Goal: Information Seeking & Learning: Learn about a topic

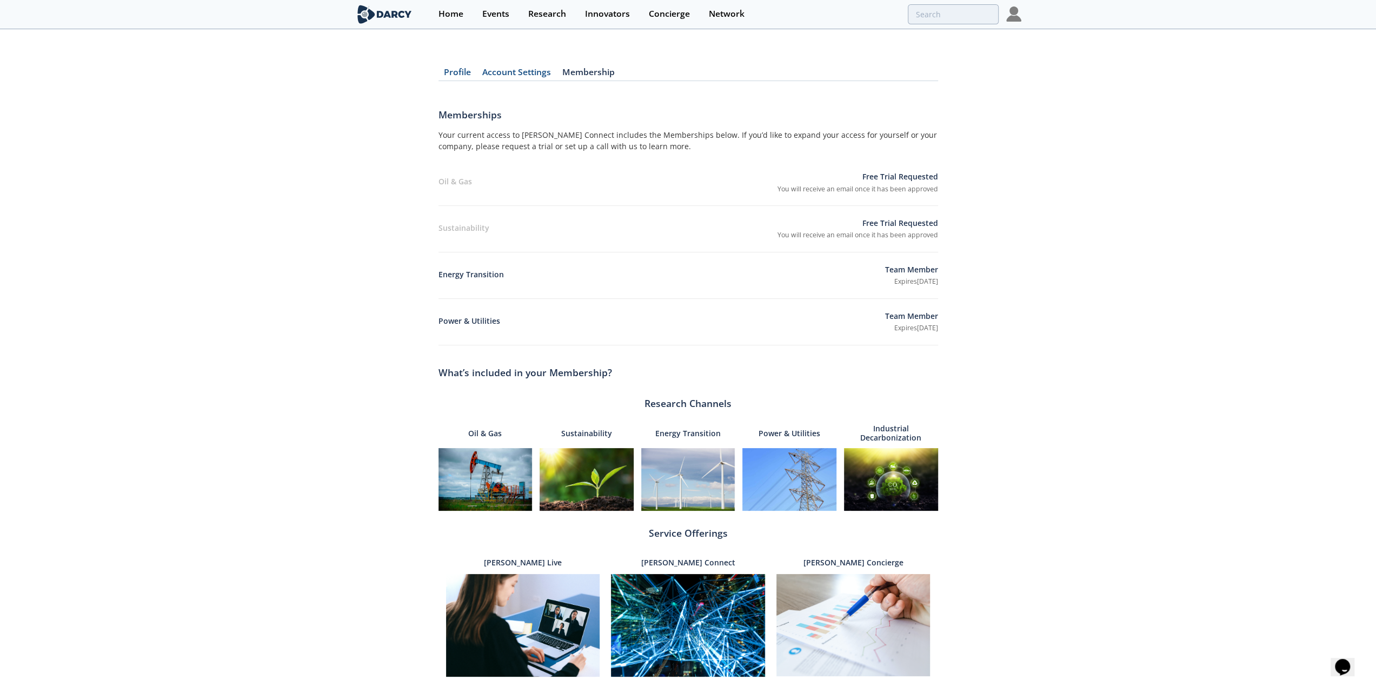
click at [1012, 15] on img at bounding box center [1013, 13] width 15 height 15
click at [542, 12] on div "Research" at bounding box center [547, 14] width 38 height 9
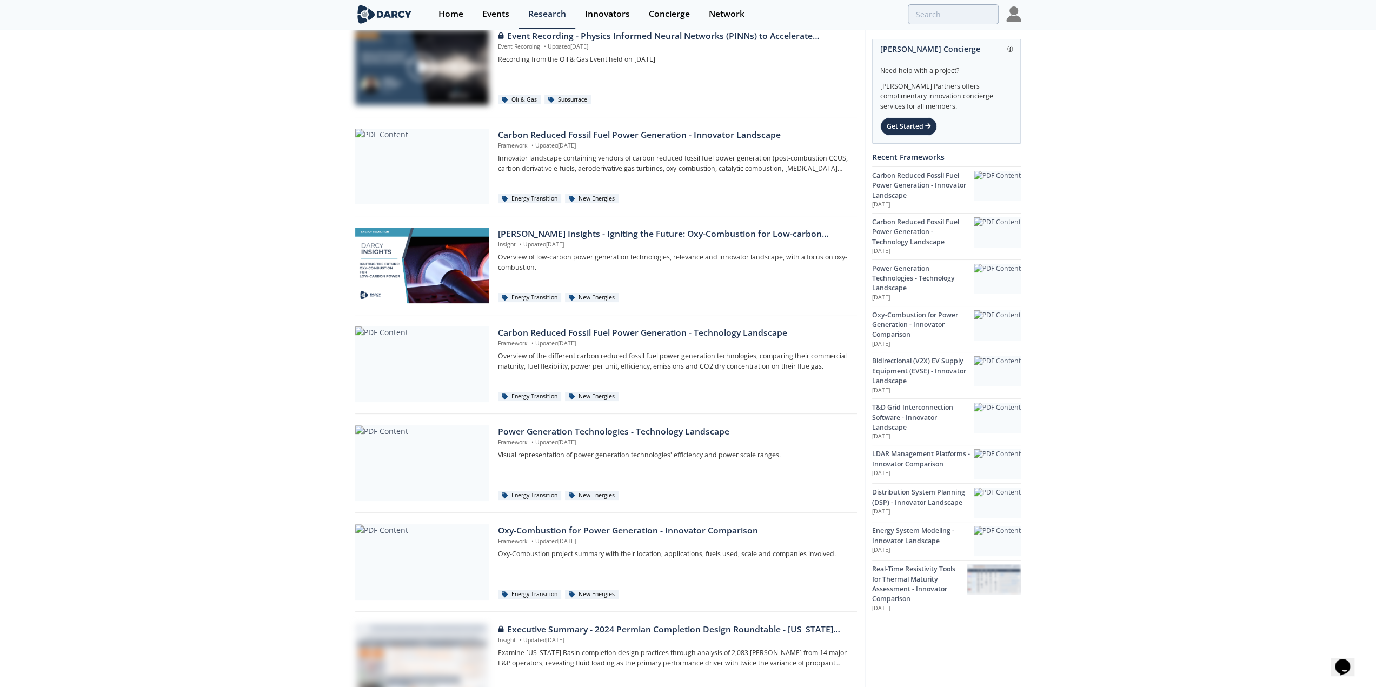
scroll to position [162, 0]
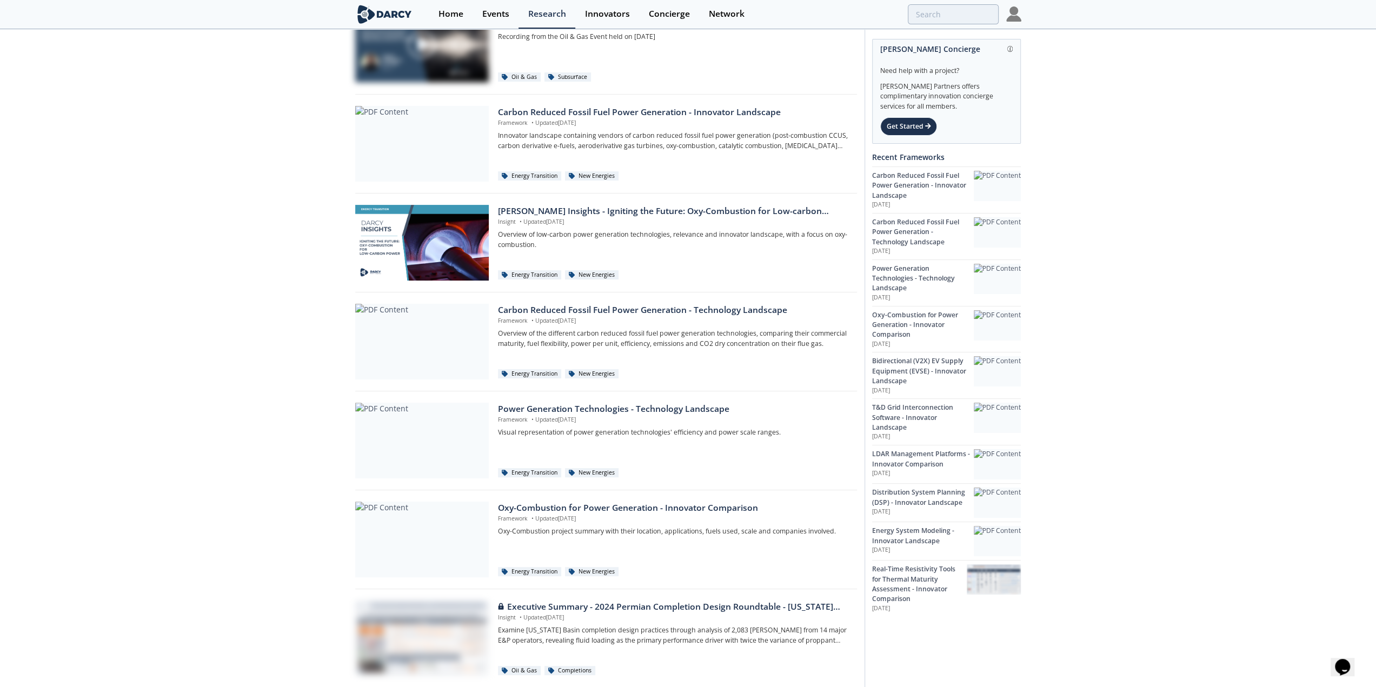
drag, startPoint x: 545, startPoint y: 408, endPoint x: 339, endPoint y: 433, distance: 206.9
click at [324, 437] on div "Oil & Gas Sustainability Energy Transition Power & Utilities Industrial Decarbo…" at bounding box center [688, 400] width 1376 height 1065
click at [549, 406] on div "Power Generation Technologies - Technology Landscape" at bounding box center [673, 409] width 351 height 13
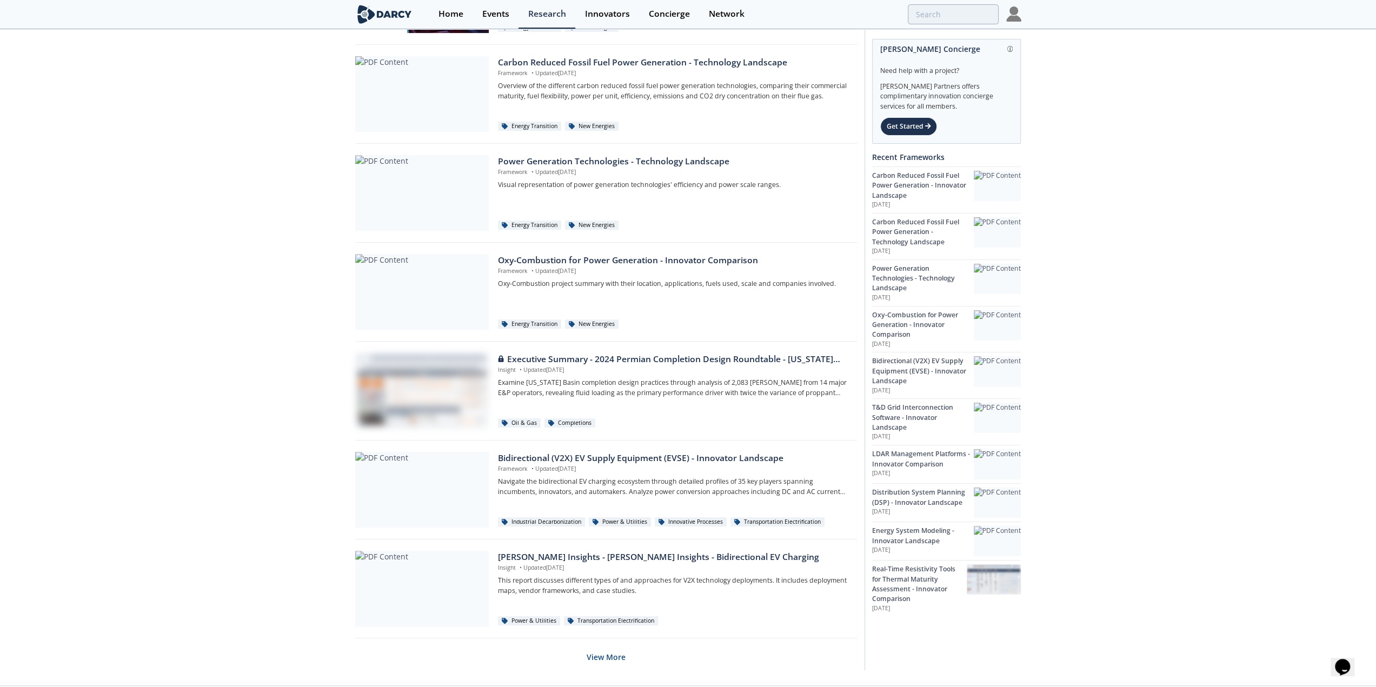
scroll to position [431, 0]
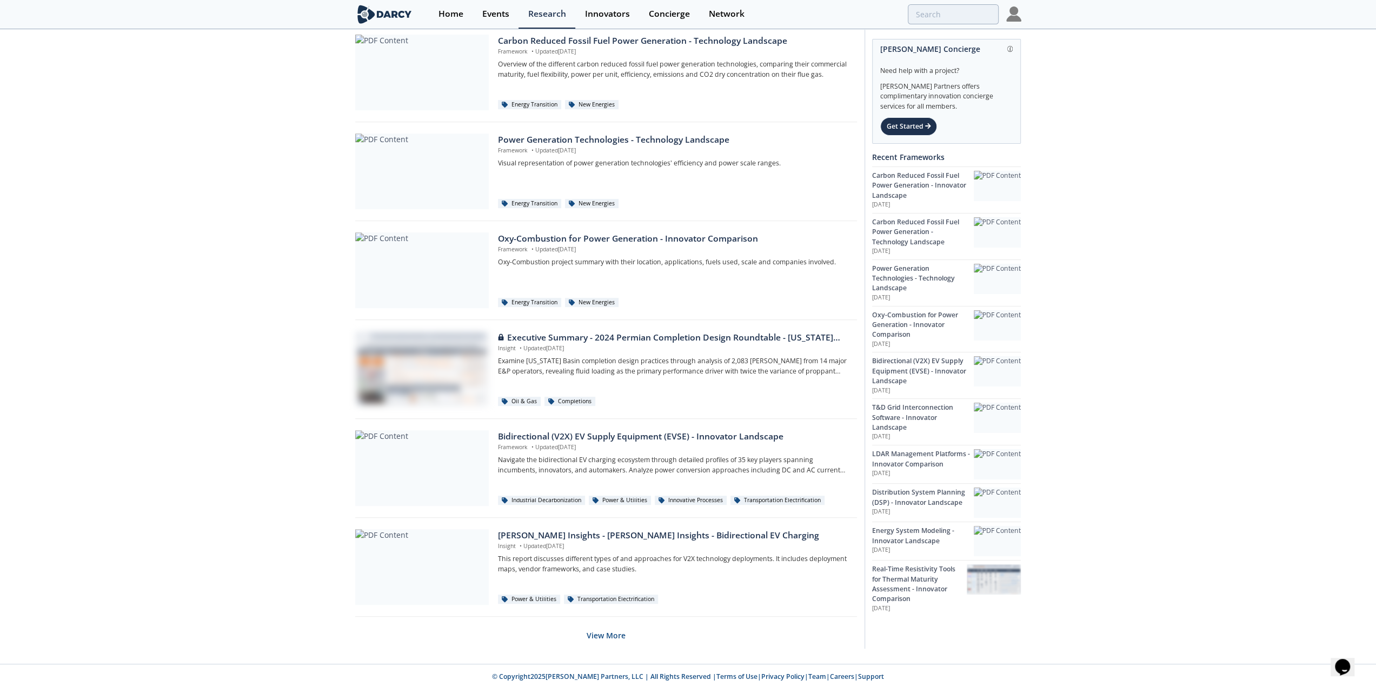
click at [290, 496] on div "Oil & Gas Sustainability Energy Transition Power & Utilities Industrial Decarbo…" at bounding box center [688, 131] width 1376 height 1065
click at [597, 626] on button "View More" at bounding box center [605, 635] width 39 height 26
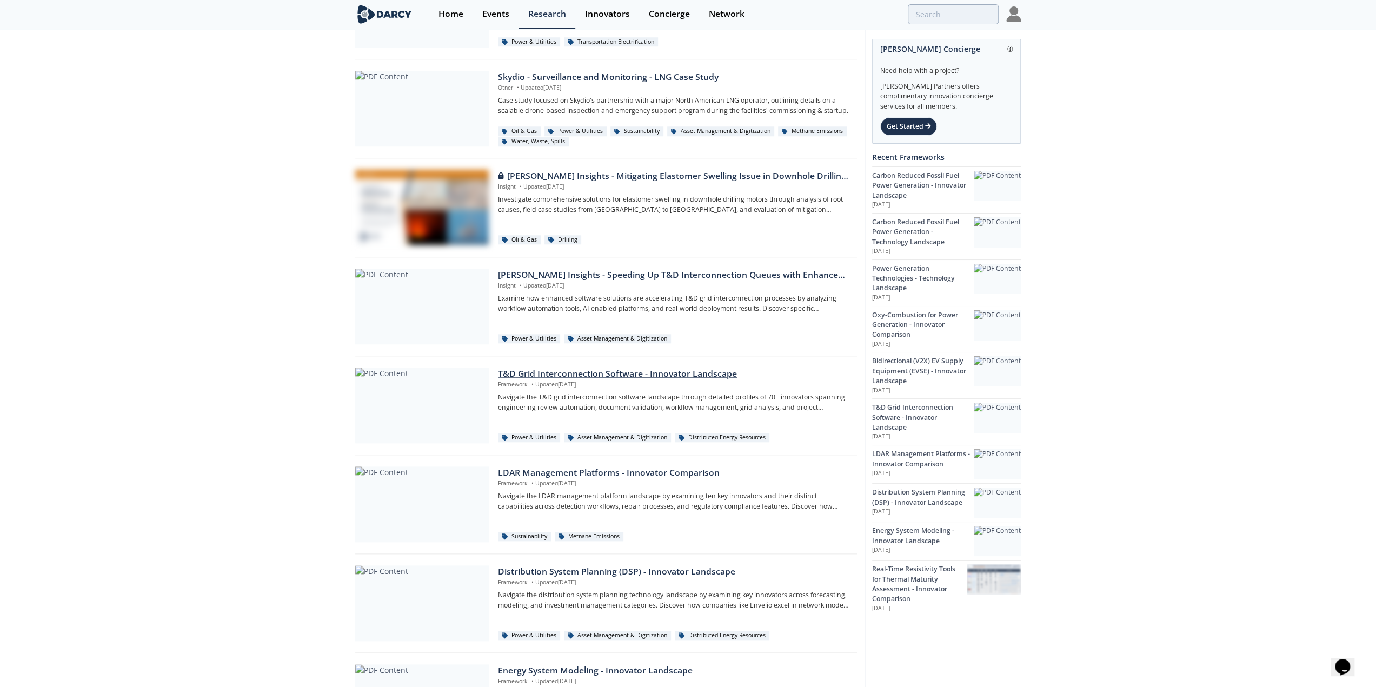
scroll to position [972, 0]
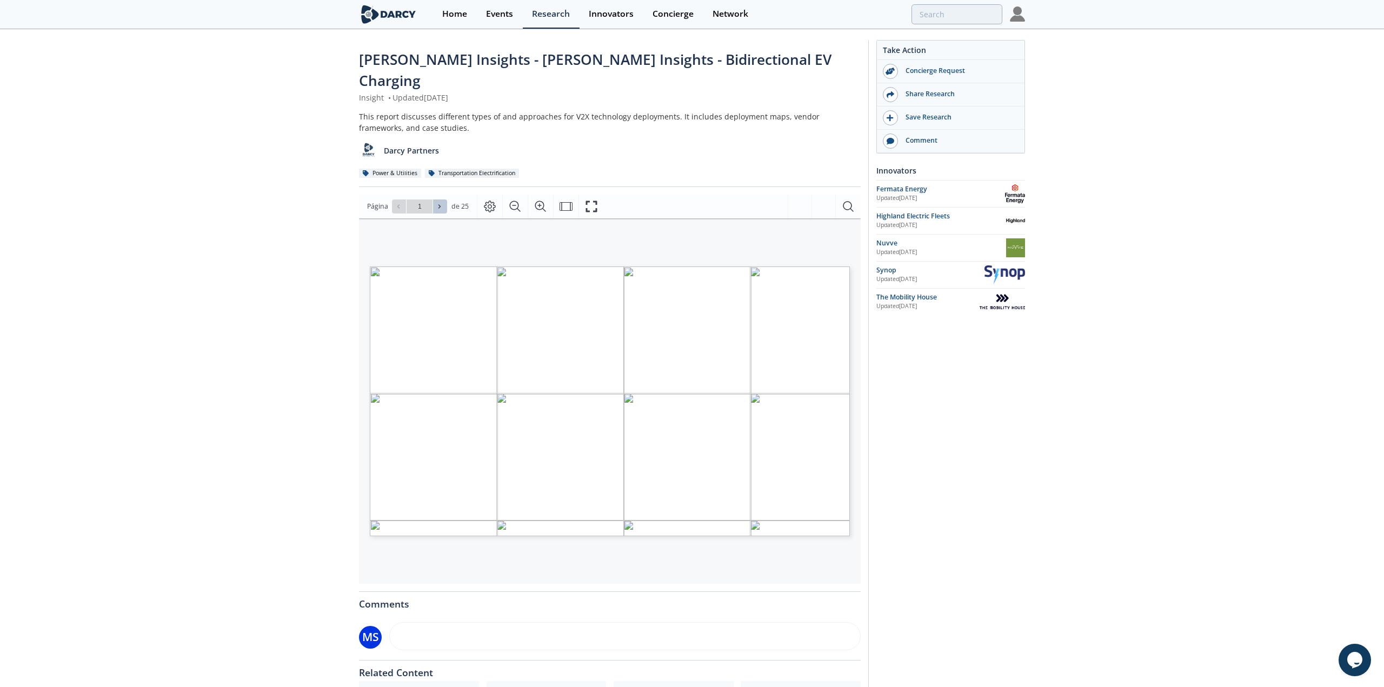
click at [441, 203] on icon at bounding box center [439, 206] width 6 height 6
type input "2"
click at [441, 203] on icon at bounding box center [439, 206] width 6 height 6
type input "3"
click at [441, 203] on icon at bounding box center [439, 206] width 6 height 6
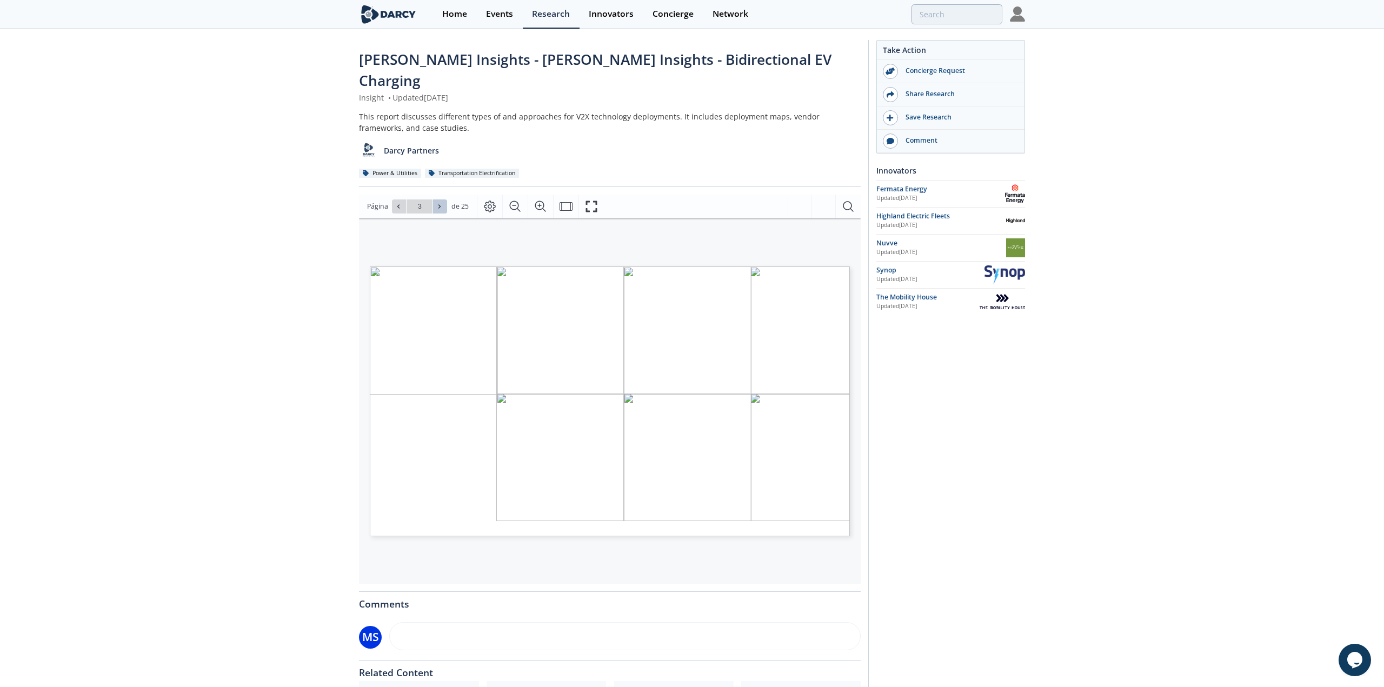
type input "4"
click at [395, 203] on icon at bounding box center [398, 206] width 6 height 6
click at [438, 204] on icon at bounding box center [439, 206] width 2 height 4
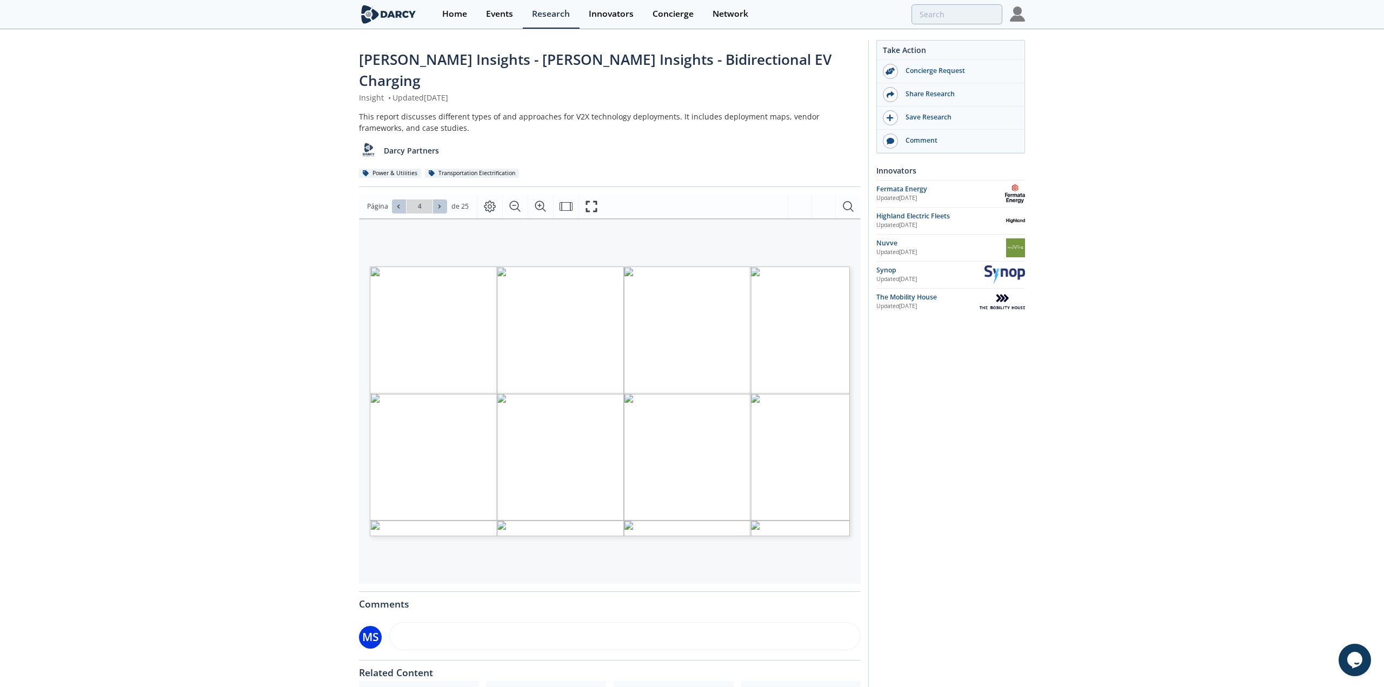
click at [438, 204] on icon at bounding box center [439, 206] width 2 height 4
type input "5"
click at [438, 204] on icon at bounding box center [439, 206] width 2 height 4
type input "7"
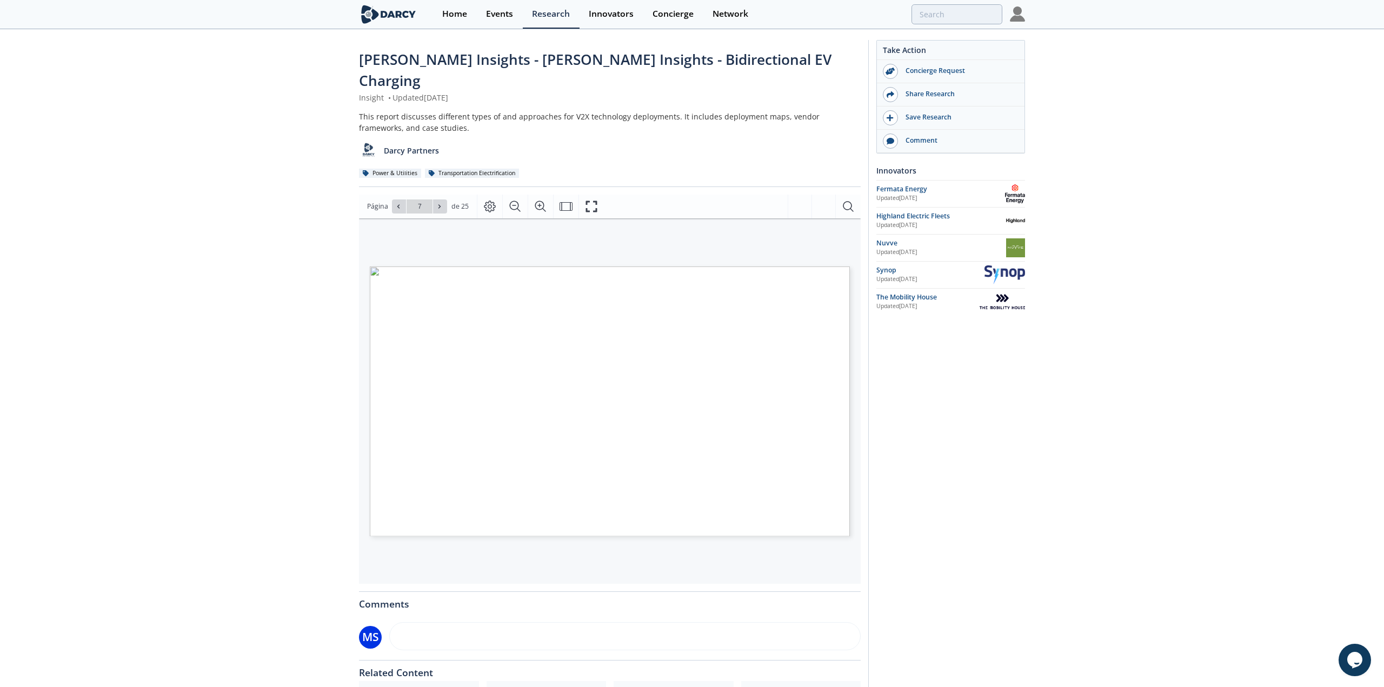
click at [438, 204] on icon at bounding box center [439, 206] width 2 height 4
type input "8"
click at [438, 204] on icon at bounding box center [439, 206] width 2 height 4
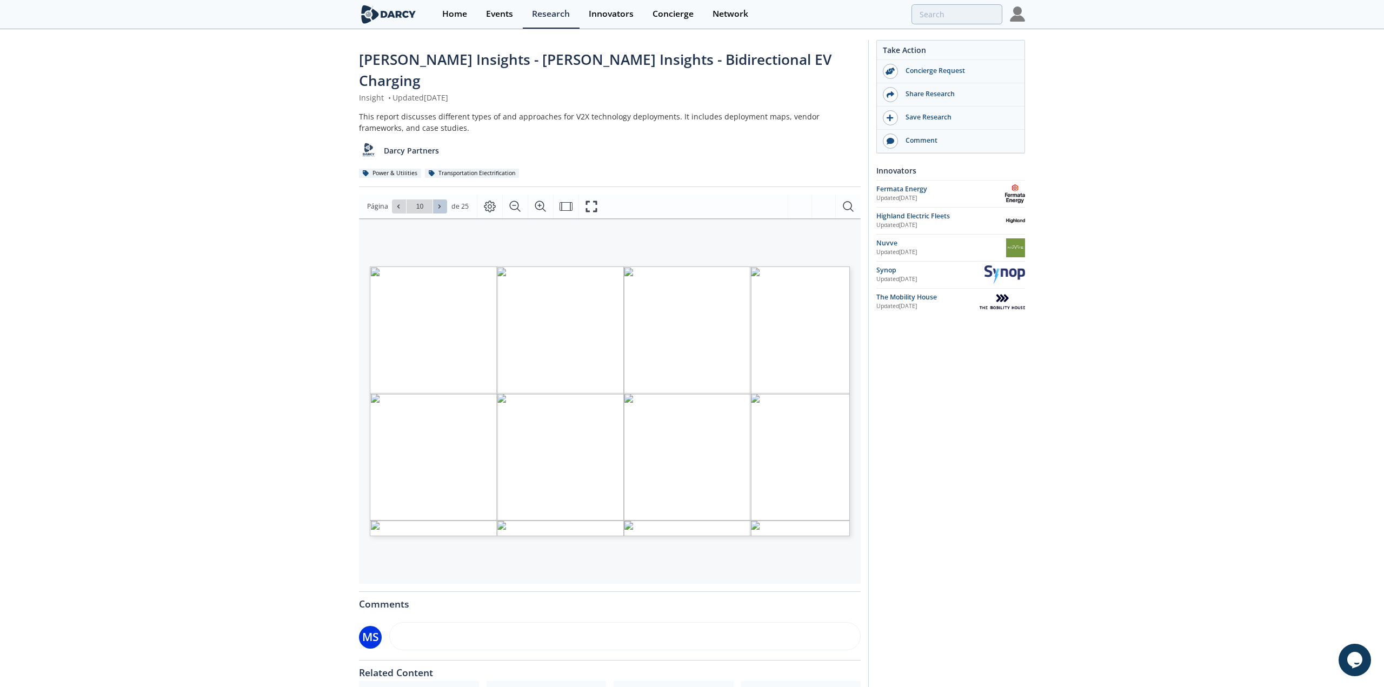
type input "11"
click at [438, 204] on icon at bounding box center [439, 206] width 2 height 4
type input "12"
click at [587, 13] on div "Innovators" at bounding box center [607, 14] width 45 height 9
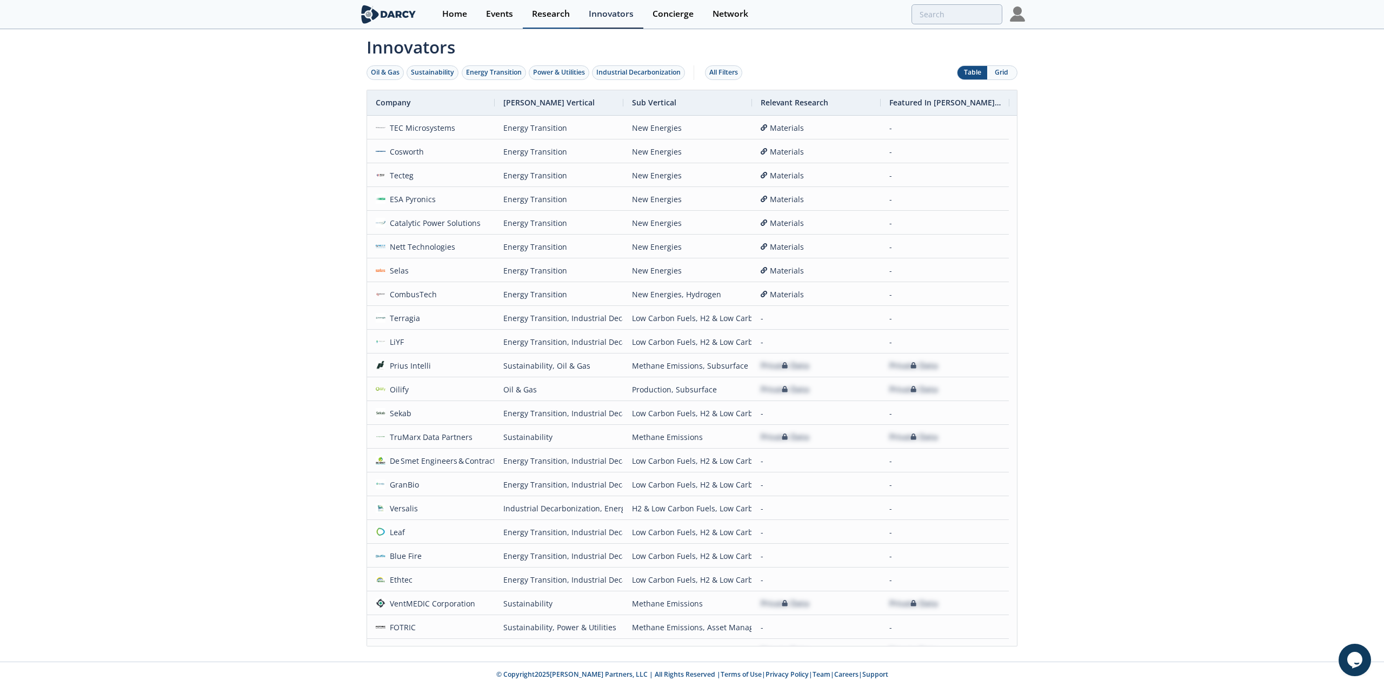
click at [538, 13] on div "Research" at bounding box center [551, 14] width 38 height 9
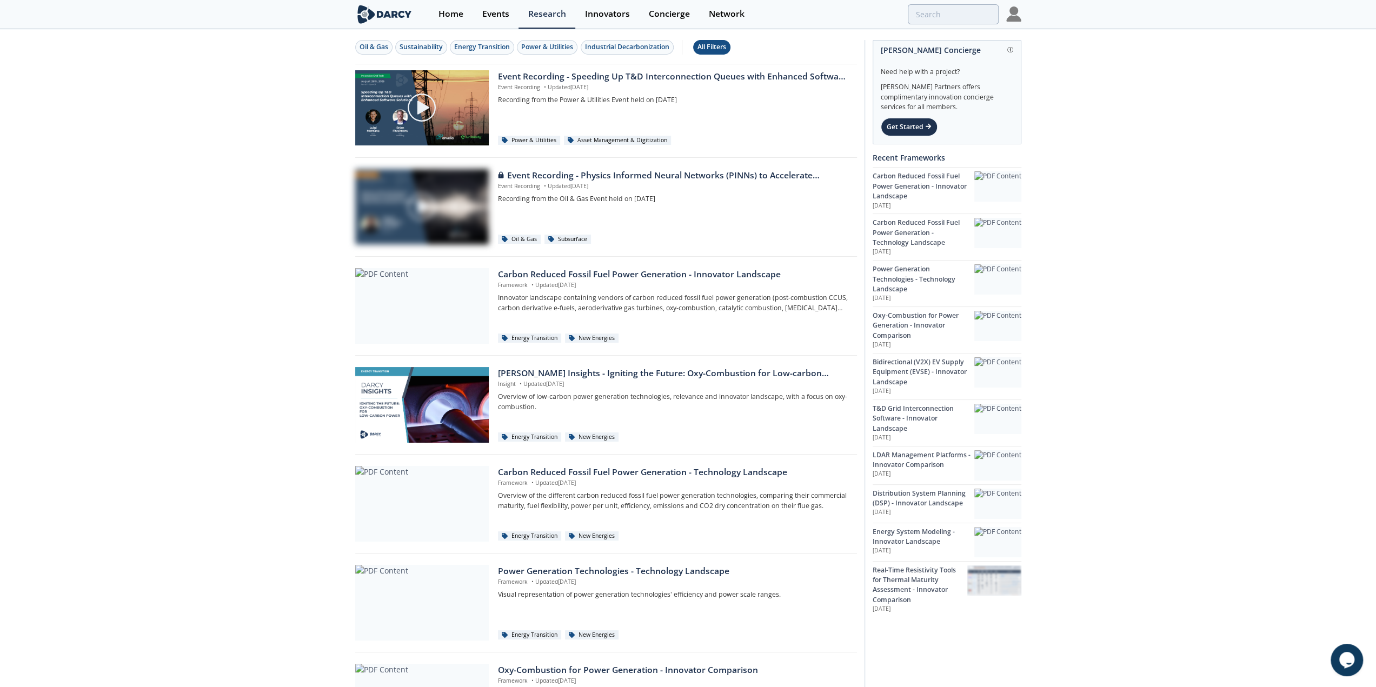
click at [706, 44] on div "All Filters" at bounding box center [711, 47] width 29 height 10
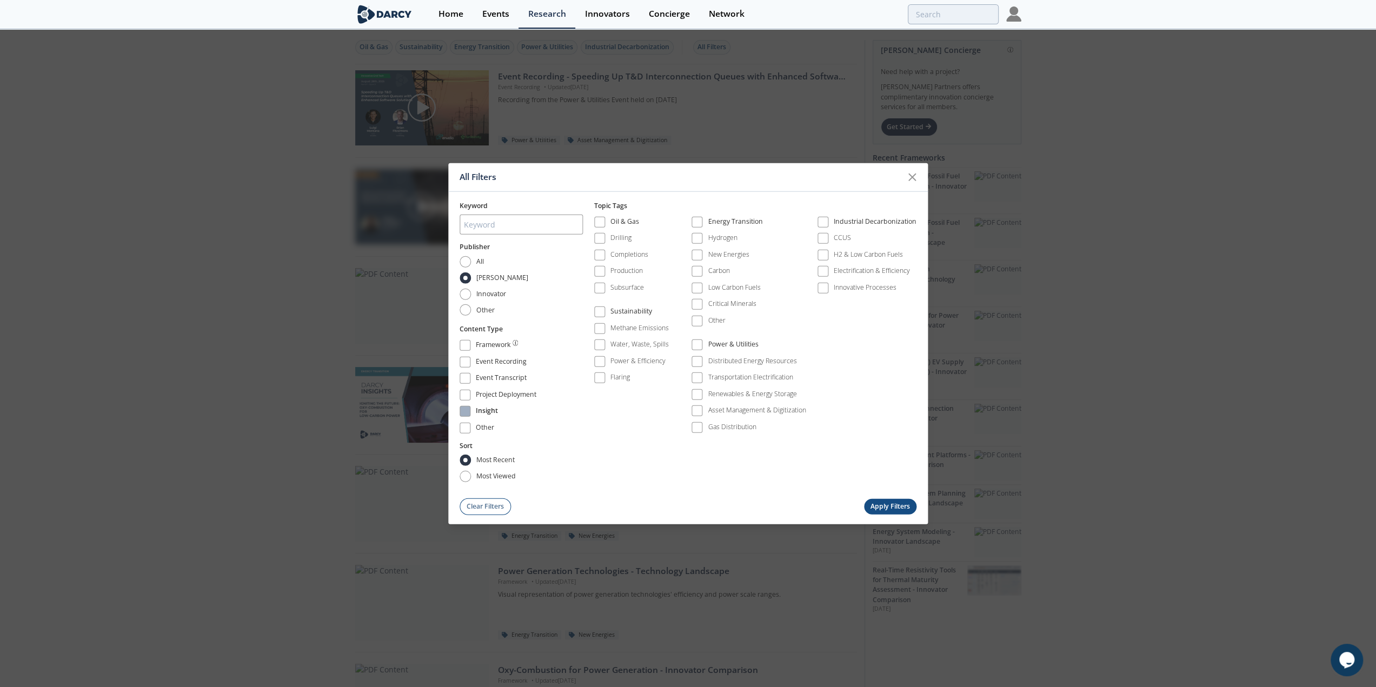
click at [469, 410] on span at bounding box center [464, 411] width 11 height 11
click at [888, 505] on button "Apply Filters" at bounding box center [890, 506] width 53 height 16
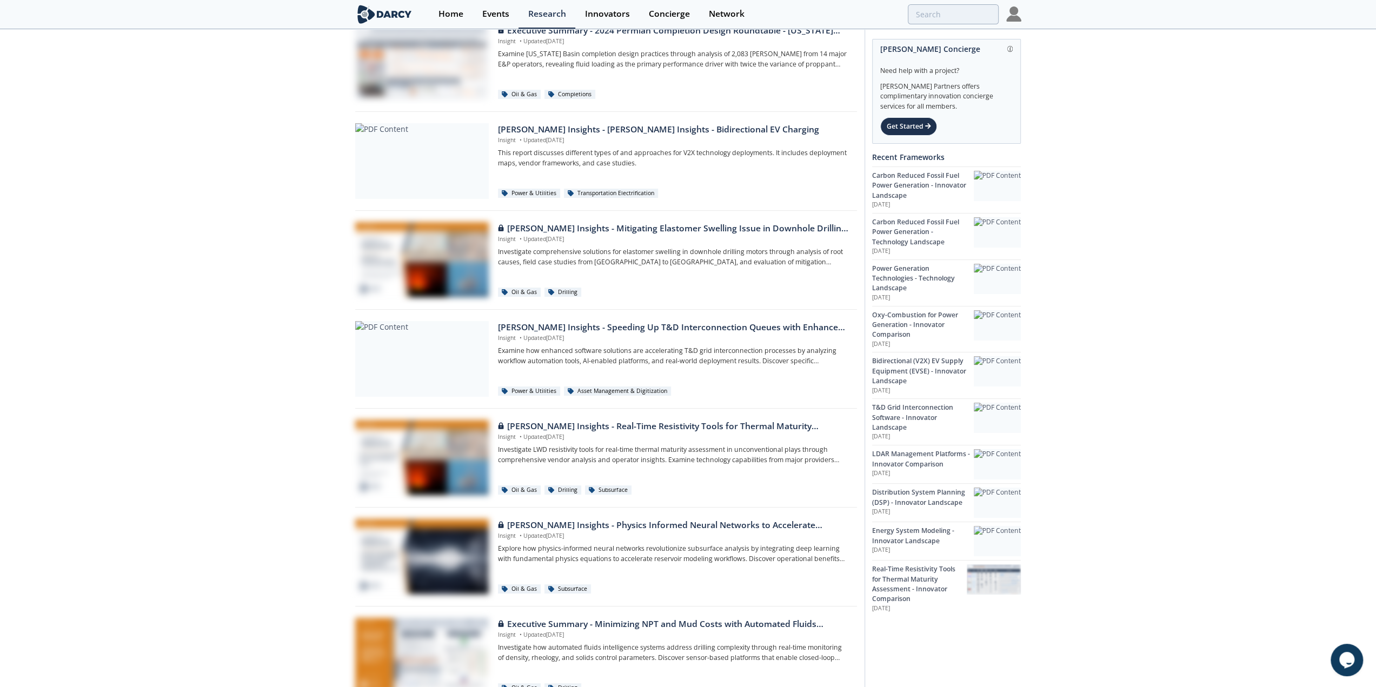
scroll to position [162, 0]
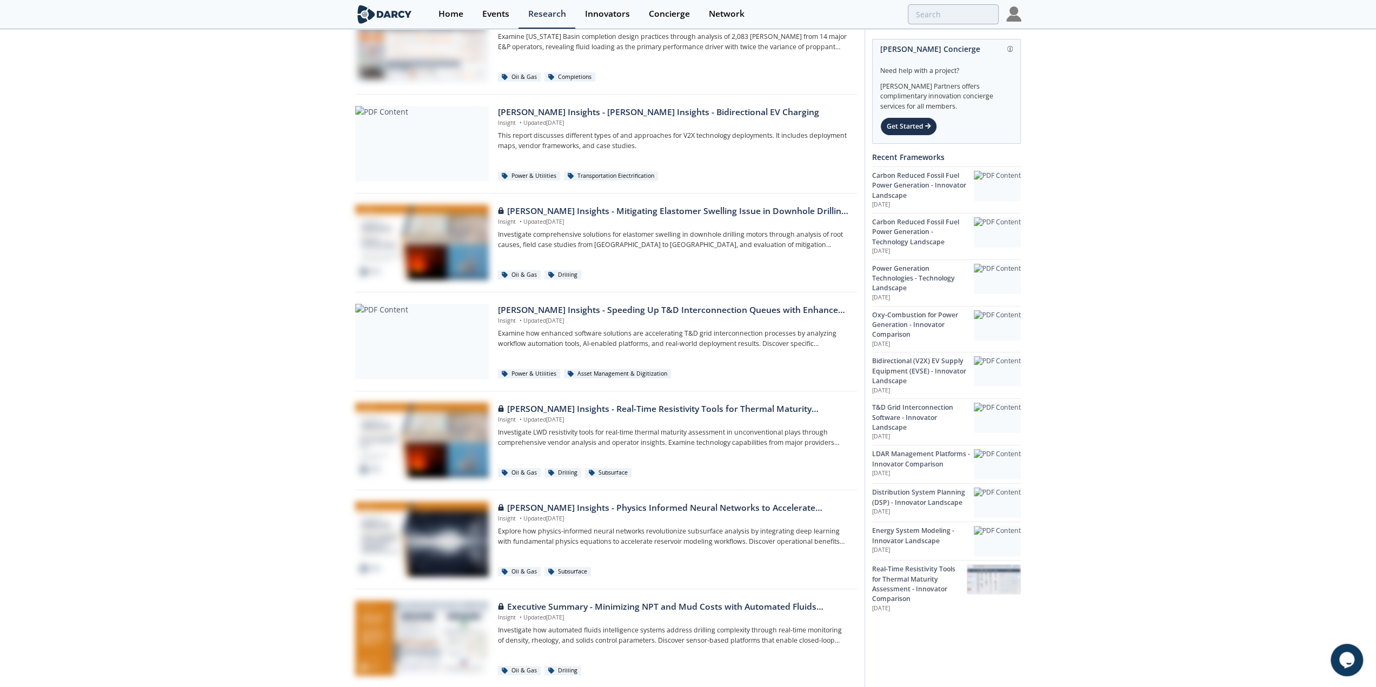
drag, startPoint x: 313, startPoint y: 364, endPoint x: 310, endPoint y: 355, distance: 9.2
click at [314, 362] on div "Oil & Gas Sustainability Energy Transition Power & Utilities Industrial Decarbo…" at bounding box center [688, 400] width 1376 height 1065
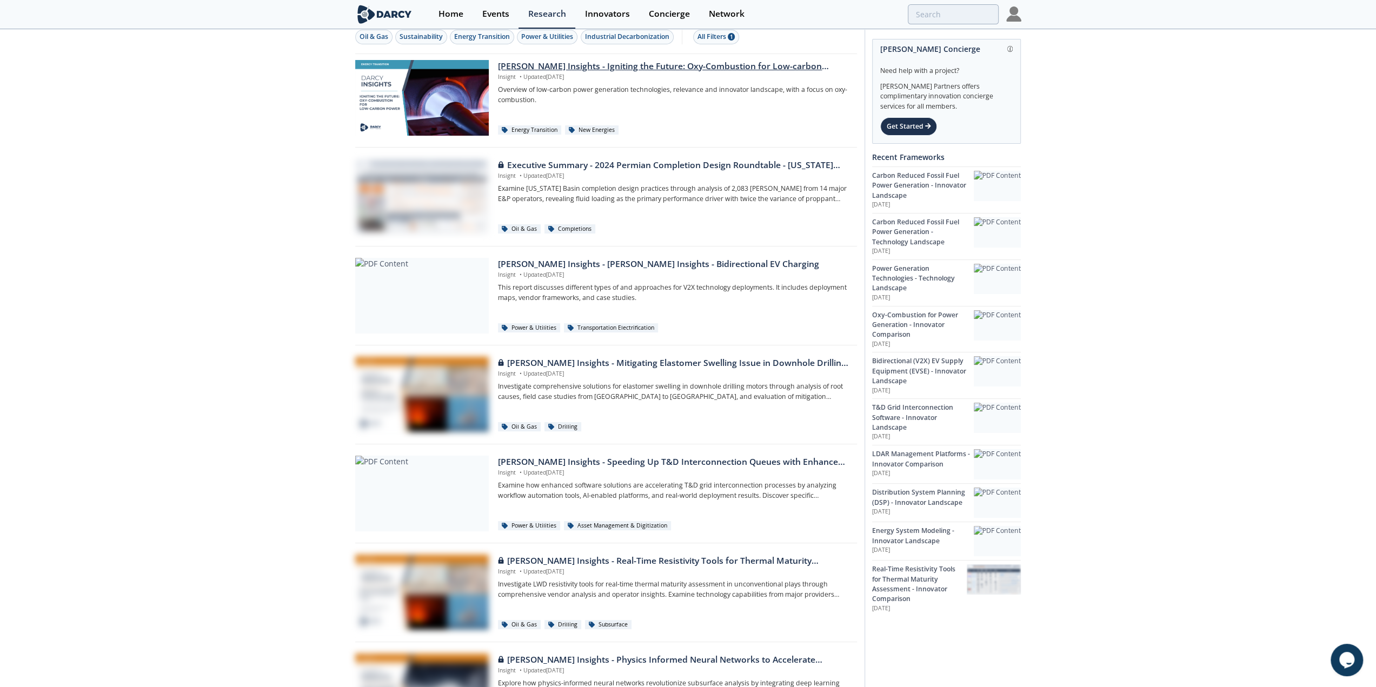
scroll to position [0, 0]
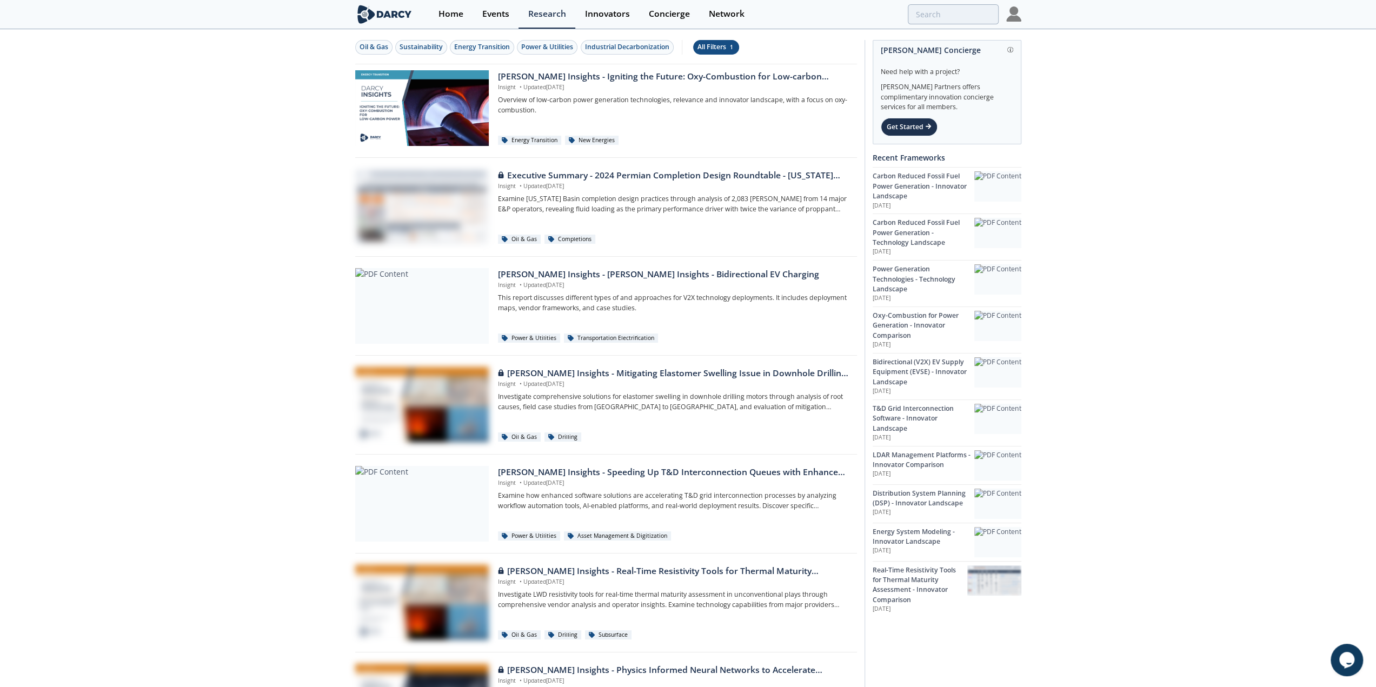
click at [712, 41] on button "All Filters 1" at bounding box center [716, 47] width 46 height 15
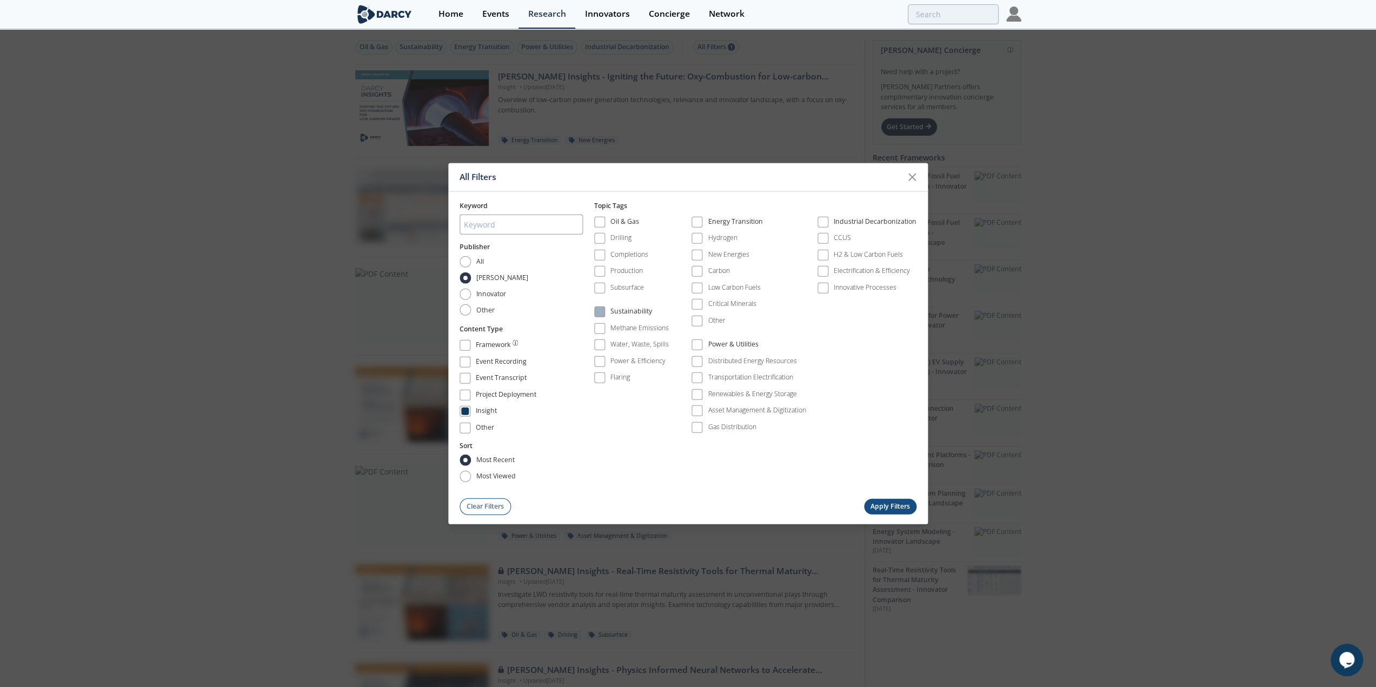
click at [598, 311] on span at bounding box center [600, 312] width 8 height 8
click at [601, 358] on span at bounding box center [600, 362] width 8 height 8
click at [708, 225] on label "Energy Transition" at bounding box center [748, 222] width 115 height 15
click at [703, 224] on label "Energy Transition" at bounding box center [748, 222] width 115 height 15
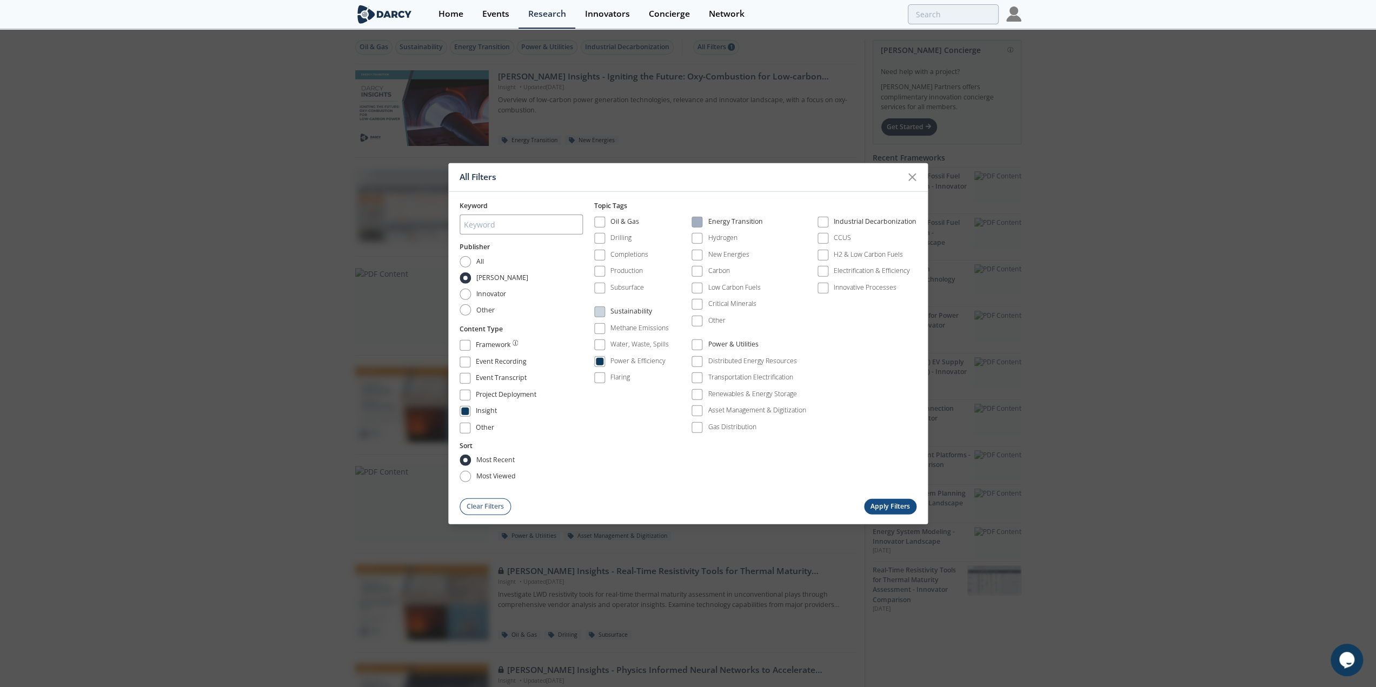
click at [698, 225] on span at bounding box center [697, 222] width 8 height 8
click at [701, 344] on span at bounding box center [697, 345] width 8 height 8
click at [827, 228] on span at bounding box center [822, 222] width 11 height 11
click at [895, 505] on button "Apply Filters" at bounding box center [890, 506] width 53 height 16
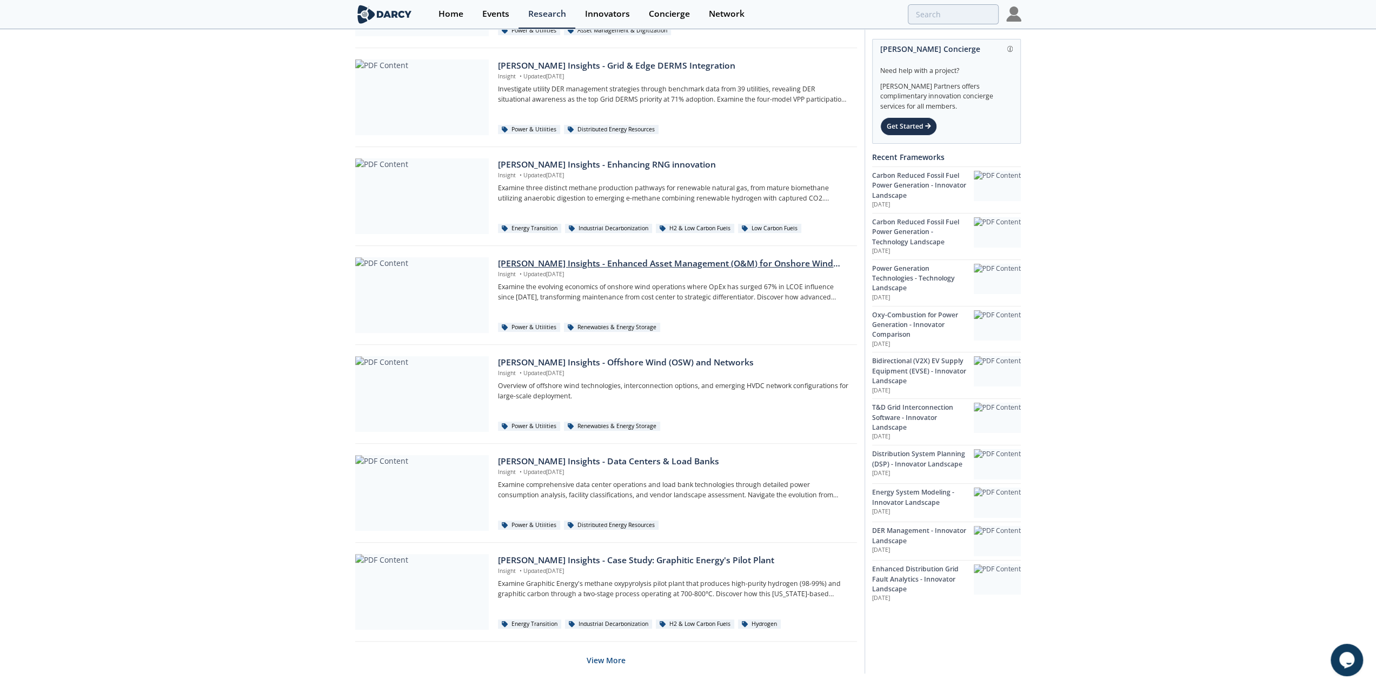
scroll to position [431, 0]
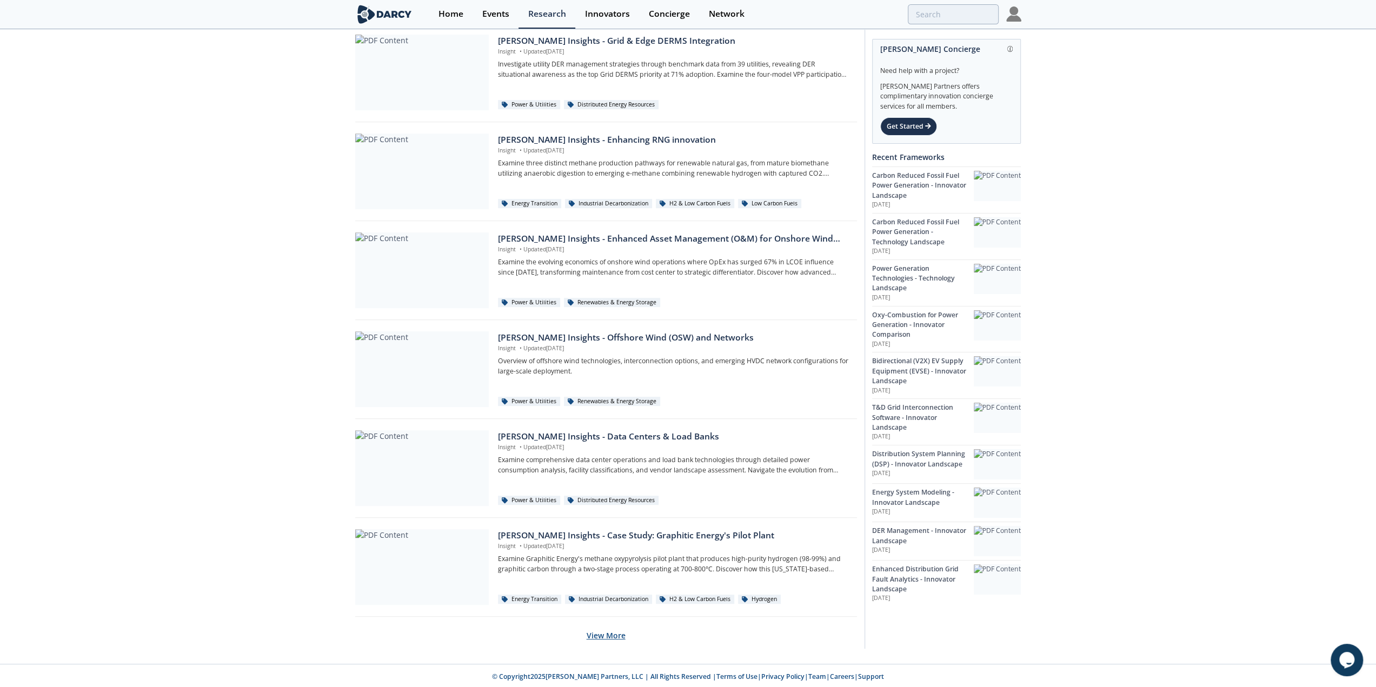
click at [606, 633] on button "View More" at bounding box center [605, 635] width 39 height 26
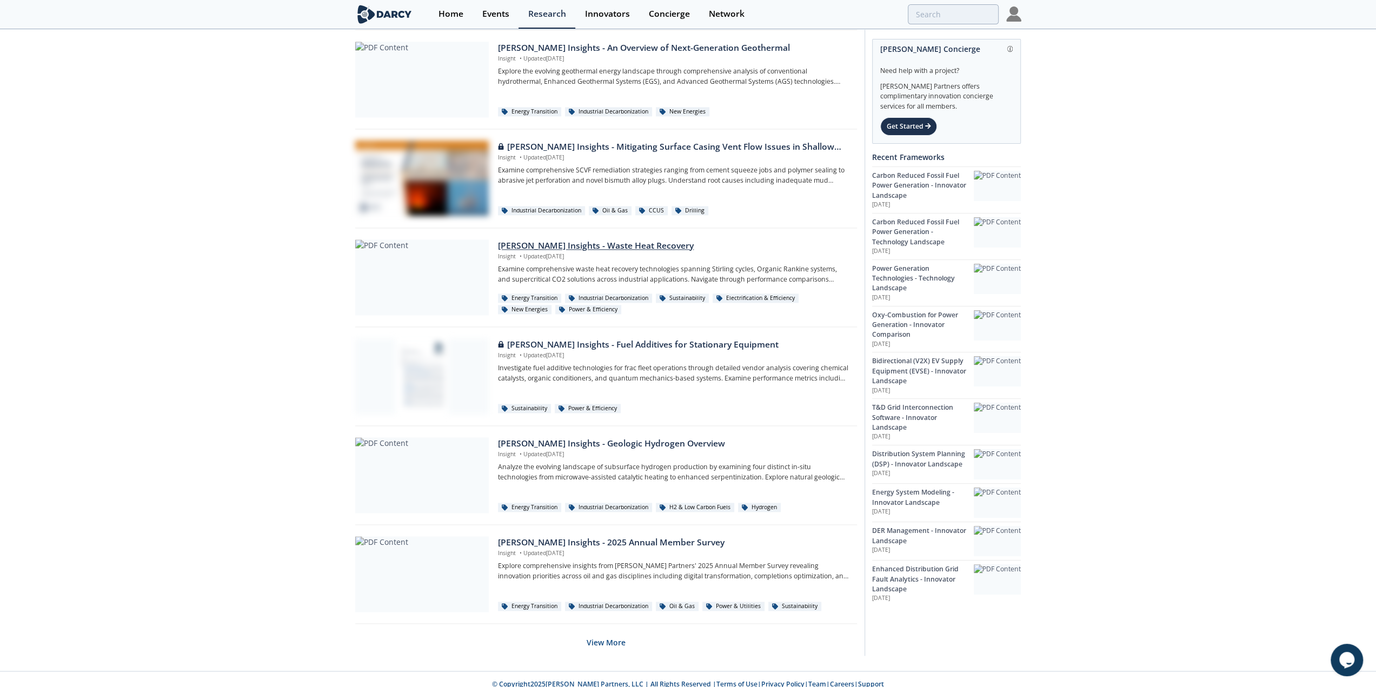
scroll to position [1418, 0]
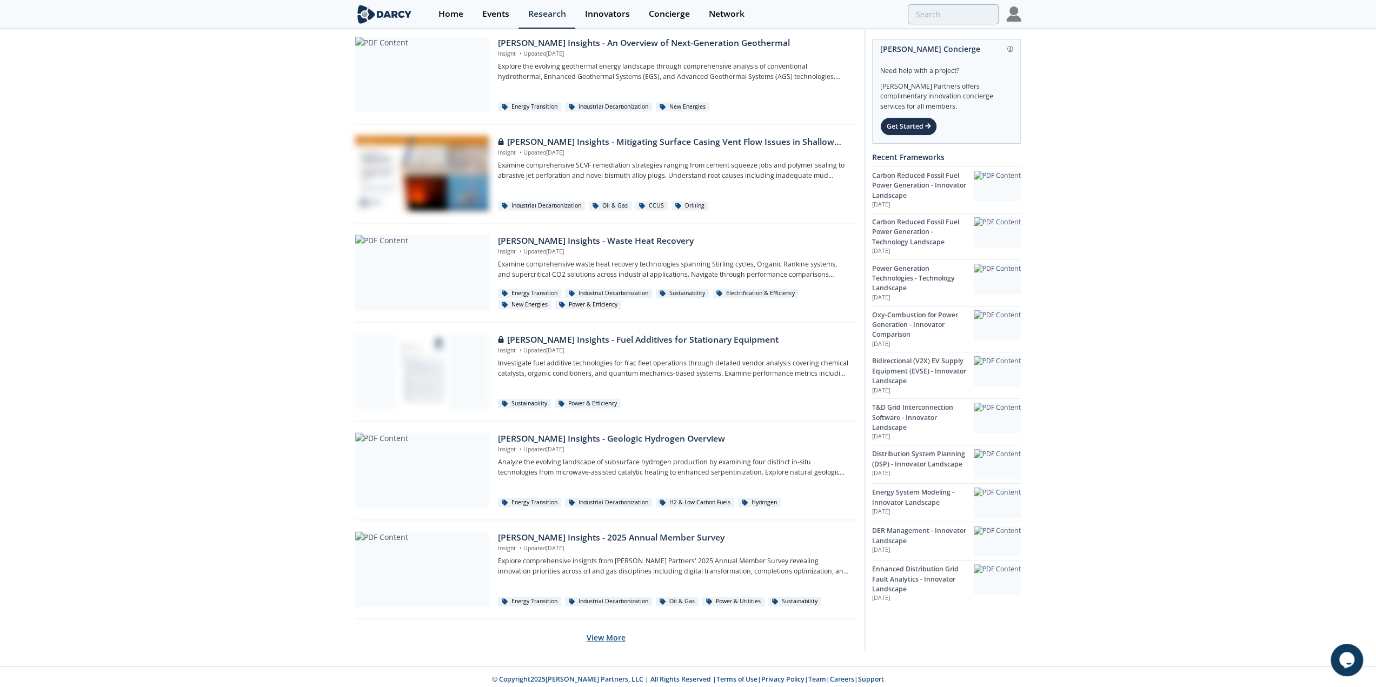
click at [606, 634] on button "View More" at bounding box center [605, 637] width 39 height 26
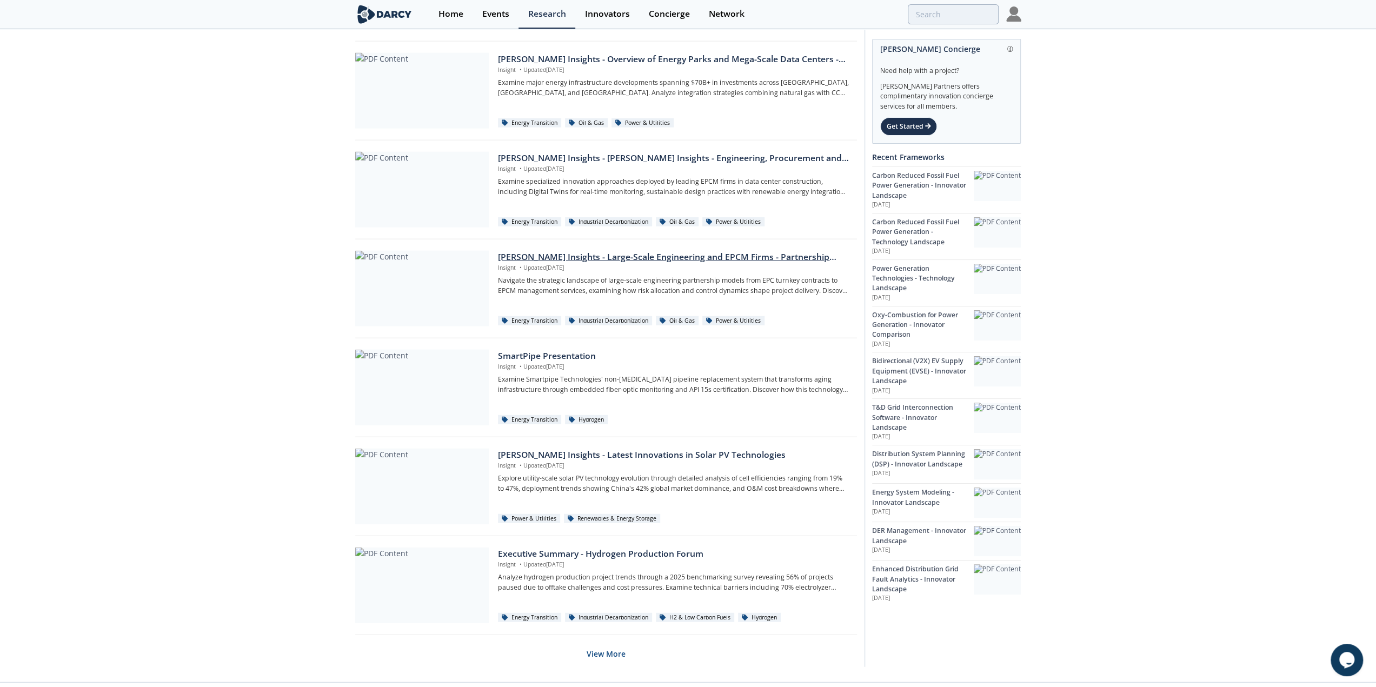
scroll to position [2406, 0]
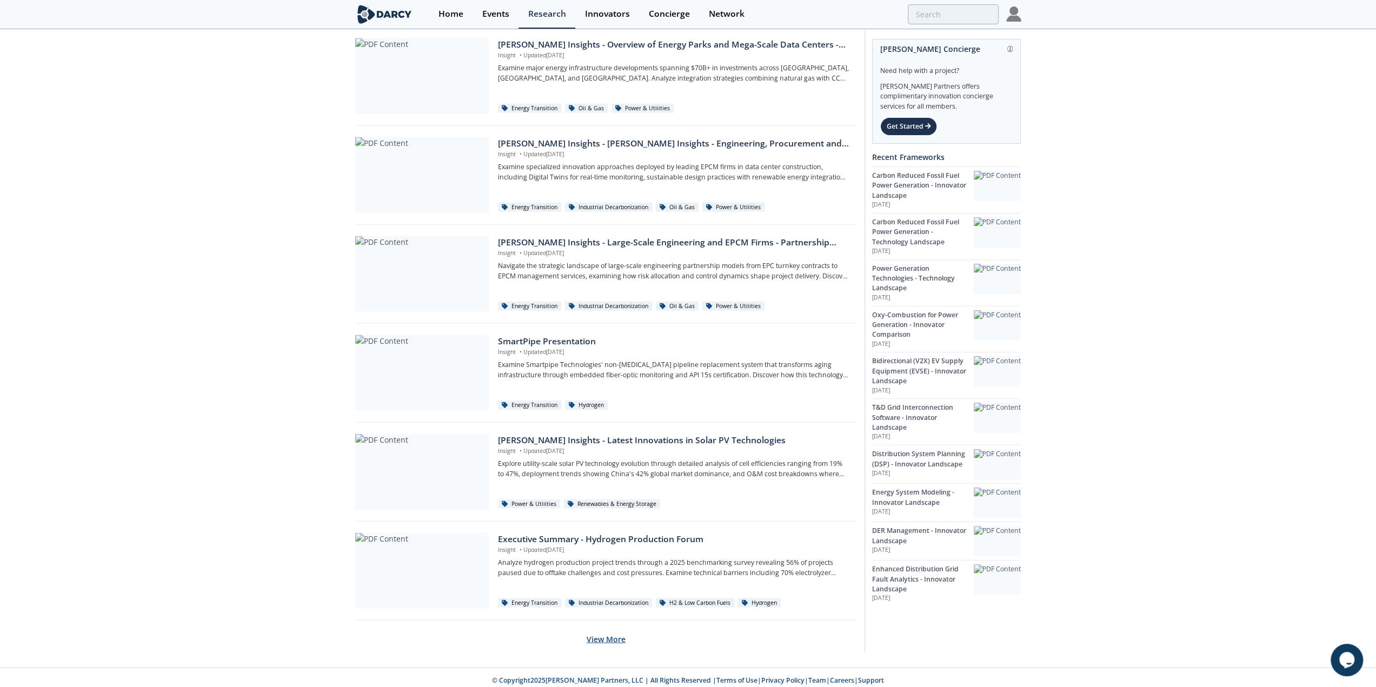
click at [612, 632] on button "View More" at bounding box center [605, 639] width 39 height 26
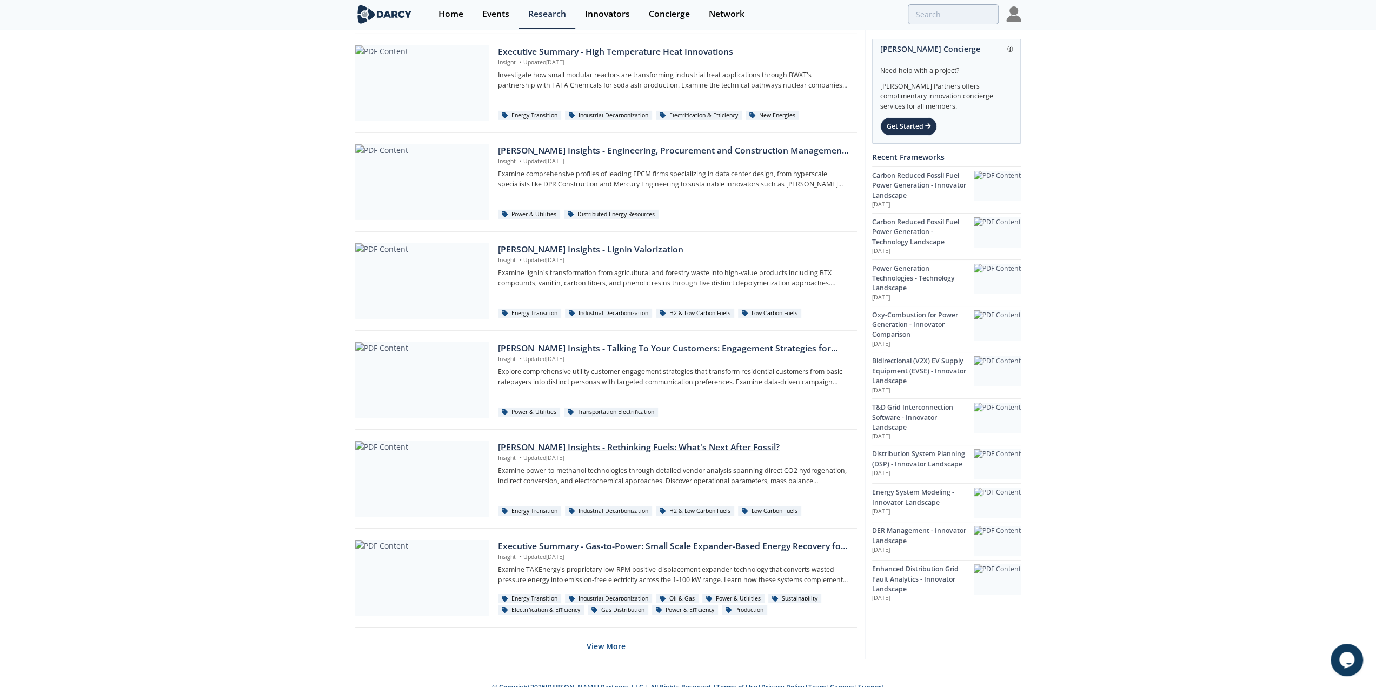
scroll to position [3393, 0]
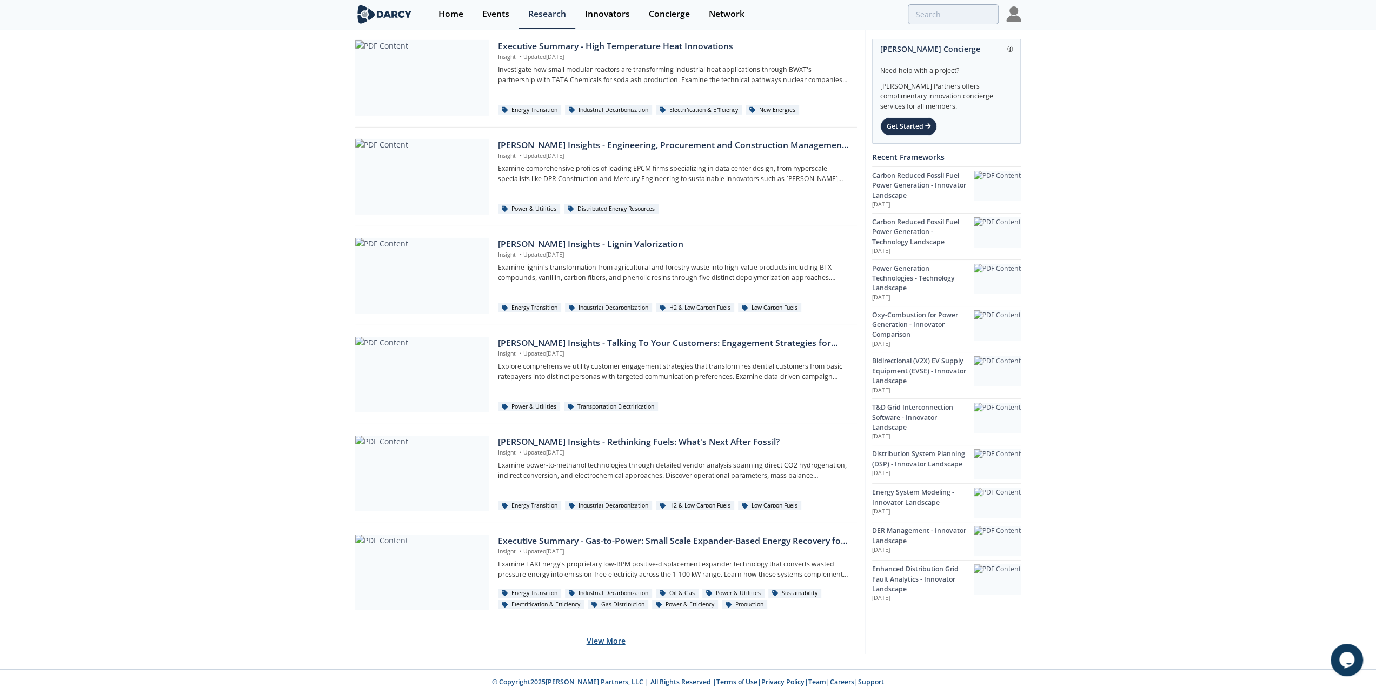
click at [609, 634] on button "View More" at bounding box center [605, 641] width 39 height 26
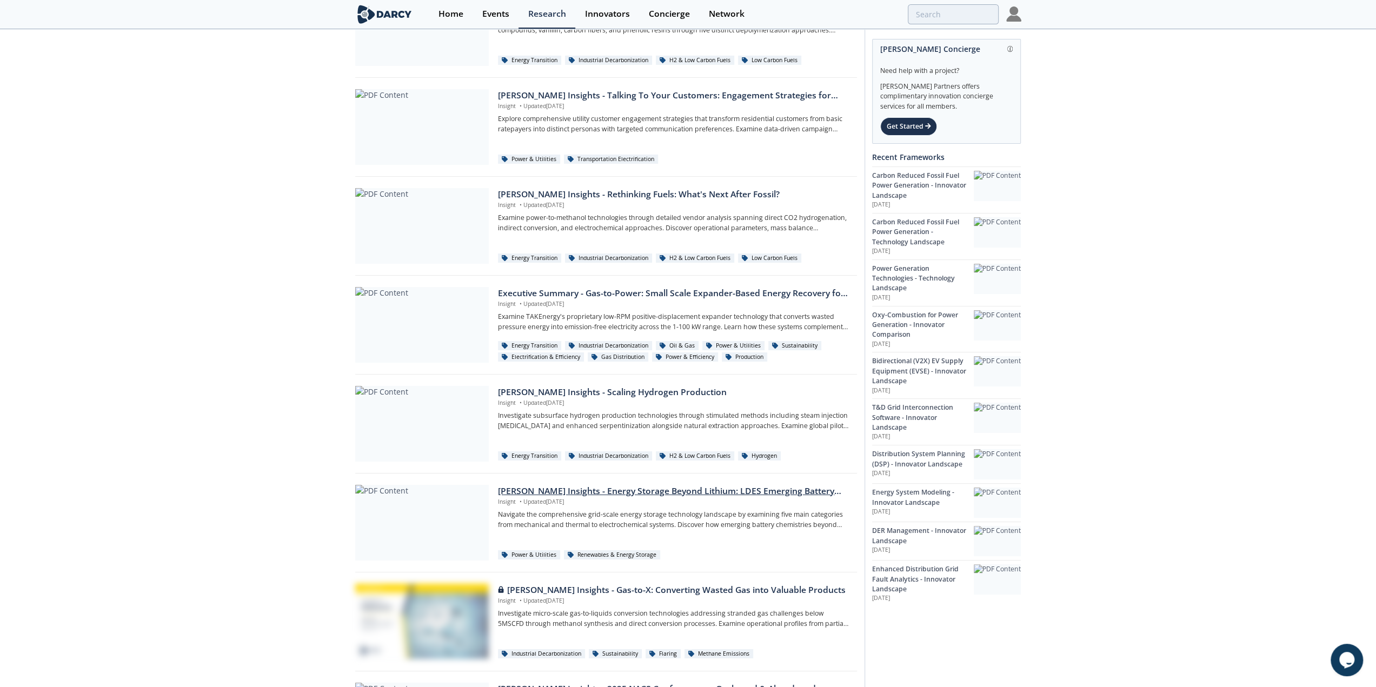
scroll to position [3664, 0]
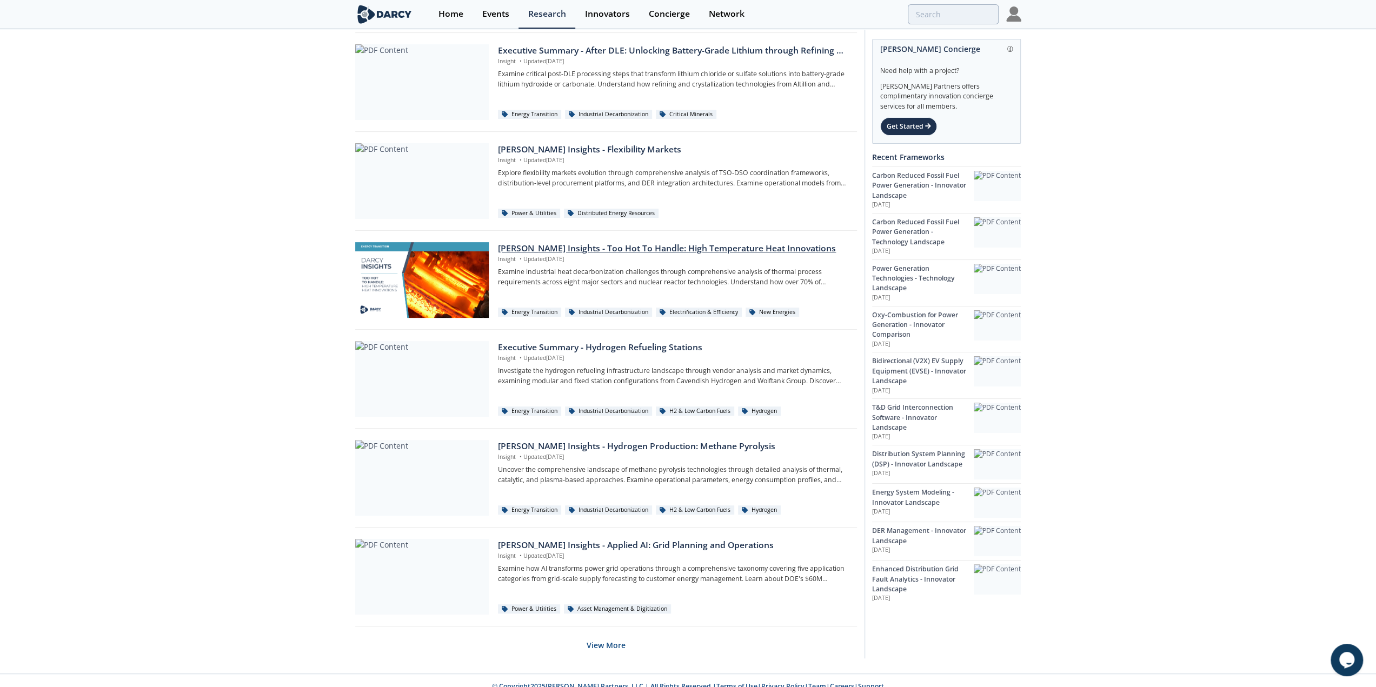
scroll to position [4380, 0]
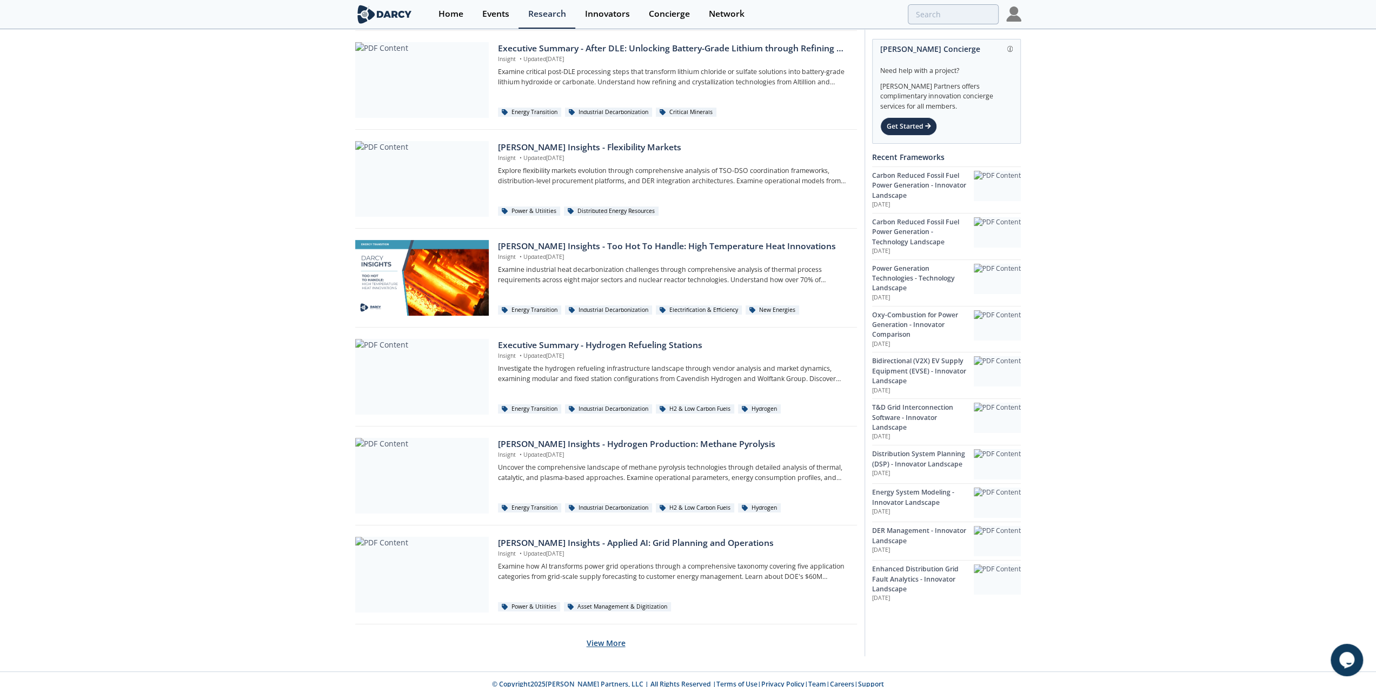
click at [616, 634] on button "View More" at bounding box center [605, 643] width 39 height 26
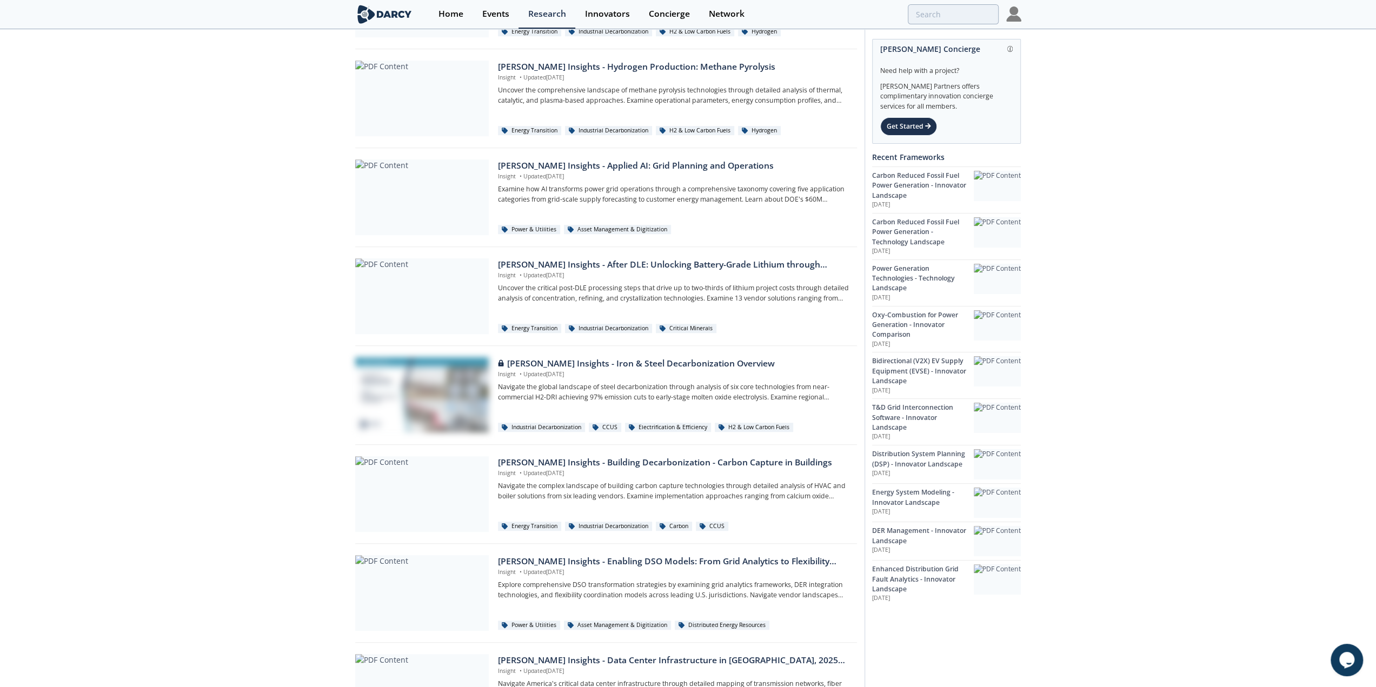
scroll to position [4759, 0]
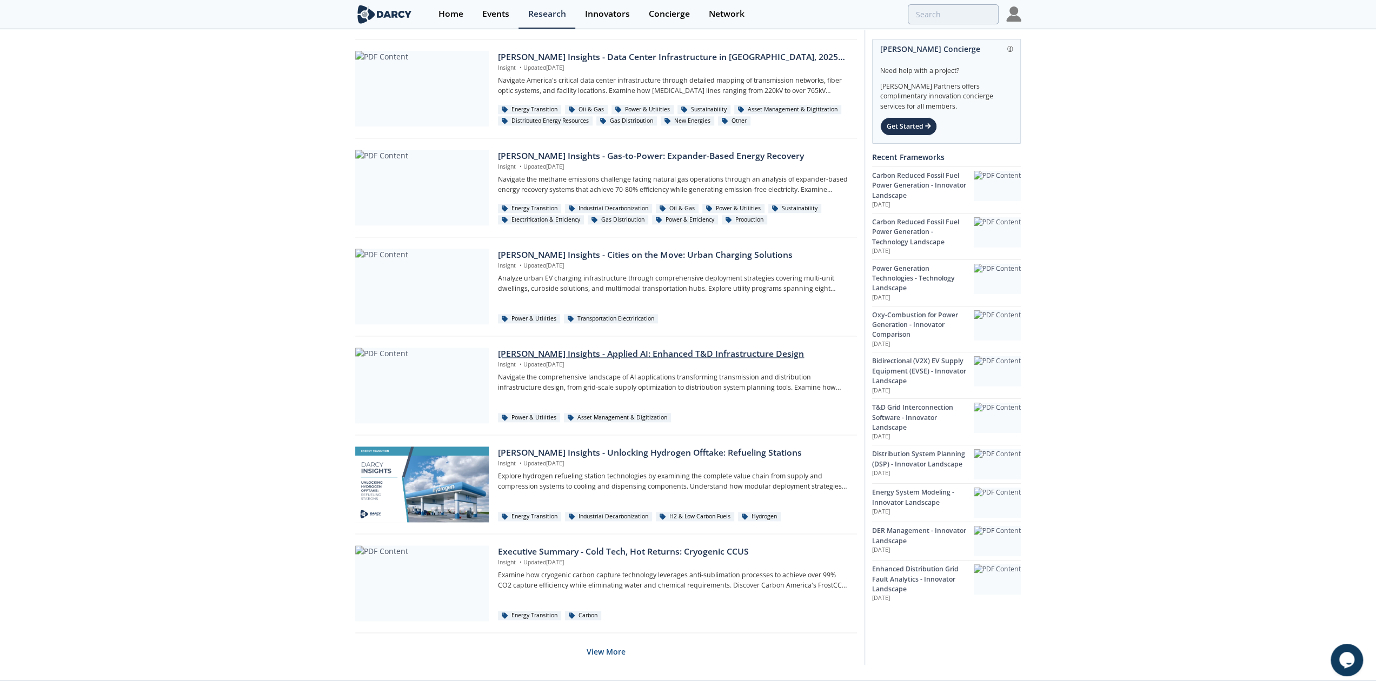
scroll to position [5368, 0]
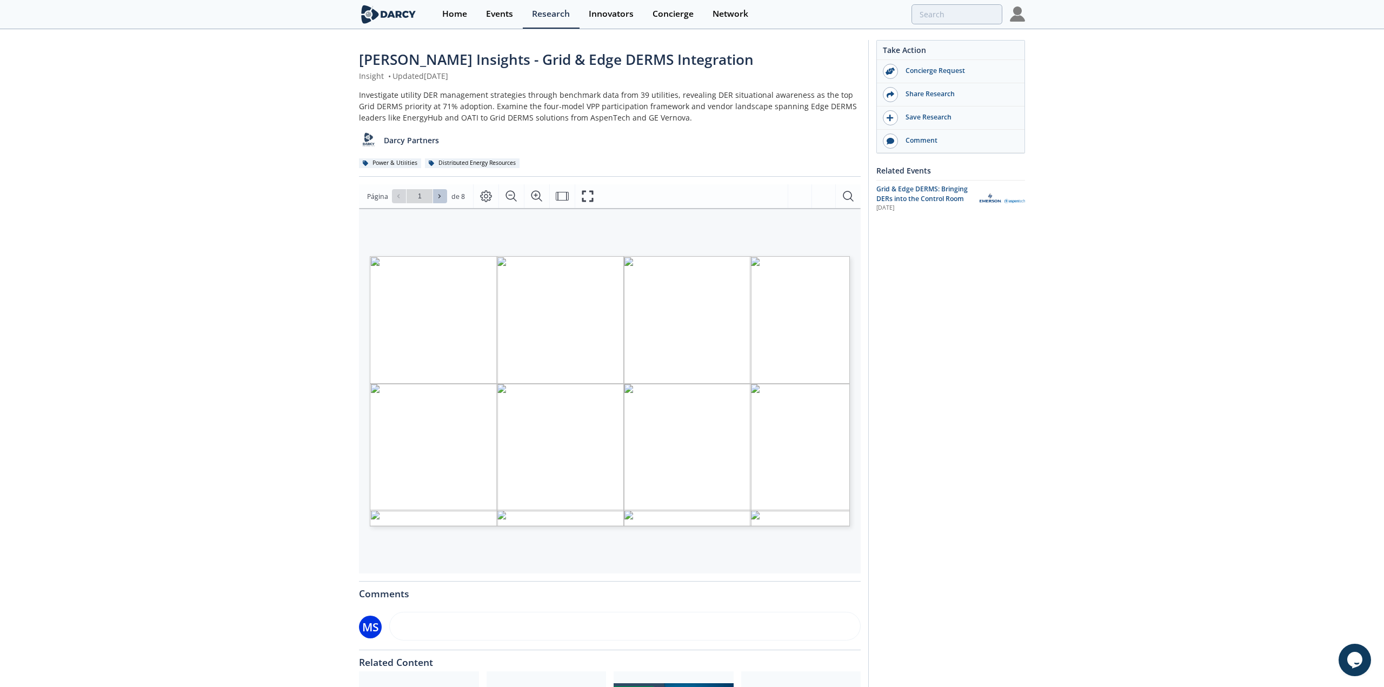
click at [433, 196] on button at bounding box center [440, 196] width 14 height 14
type input "2"
drag, startPoint x: 586, startPoint y: 195, endPoint x: 586, endPoint y: 261, distance: 65.4
click at [586, 195] on icon "Fullscreen" at bounding box center [587, 196] width 13 height 13
click at [400, 197] on span at bounding box center [399, 196] width 8 height 8
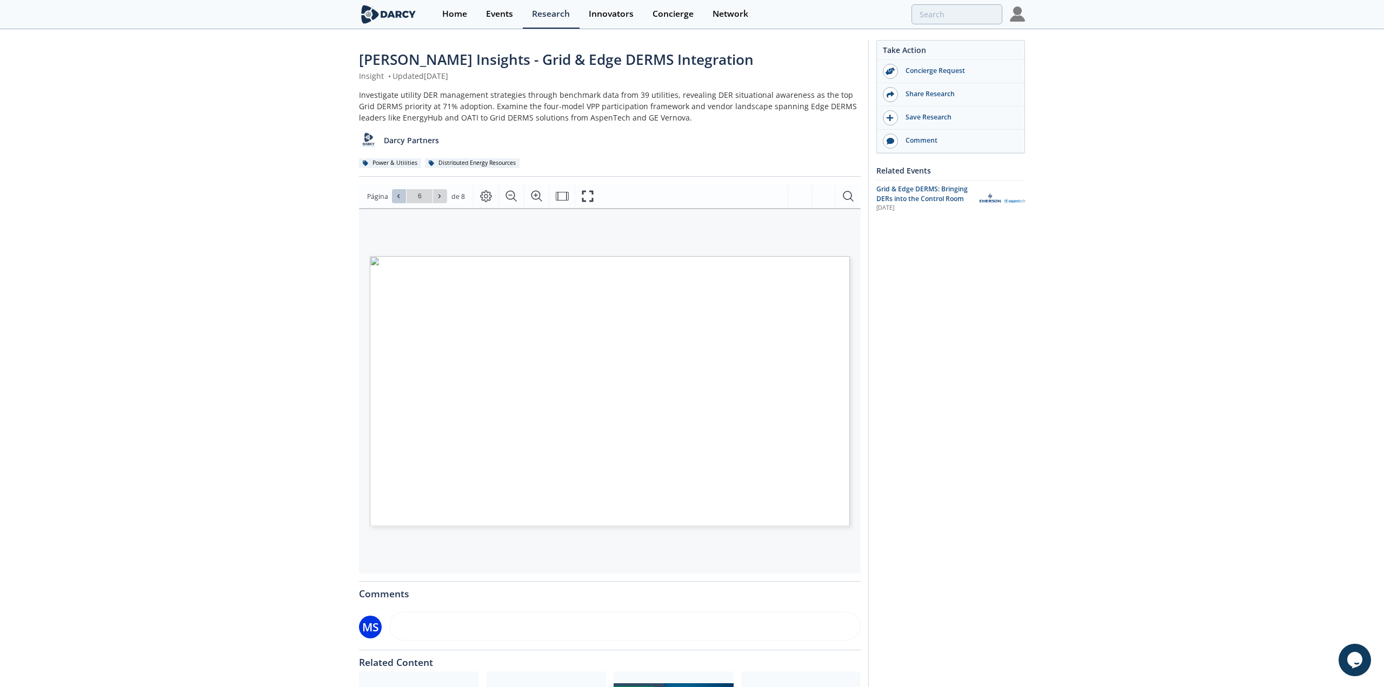
click at [400, 197] on span at bounding box center [399, 196] width 8 height 8
click at [439, 195] on icon at bounding box center [439, 196] width 6 height 6
click at [397, 196] on icon at bounding box center [398, 197] width 2 height 4
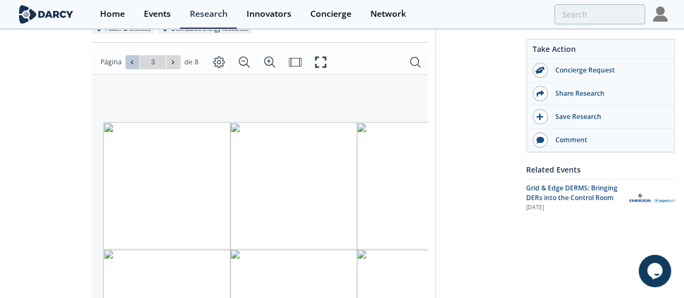
scroll to position [179, 0]
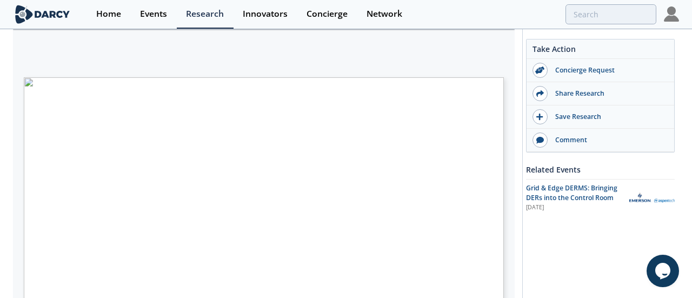
type input "5"
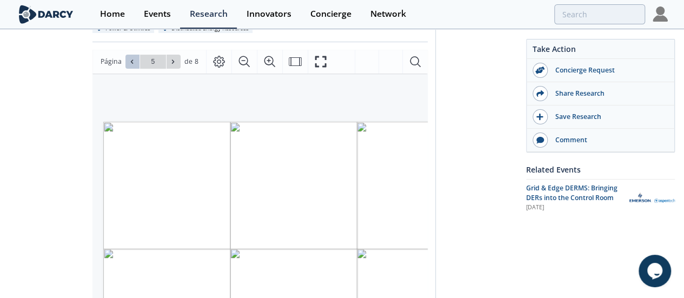
scroll to position [239, 0]
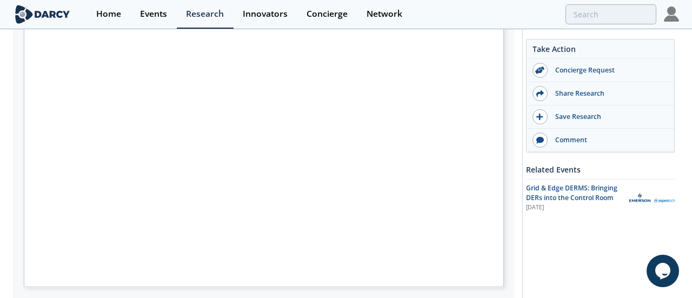
type input "3"
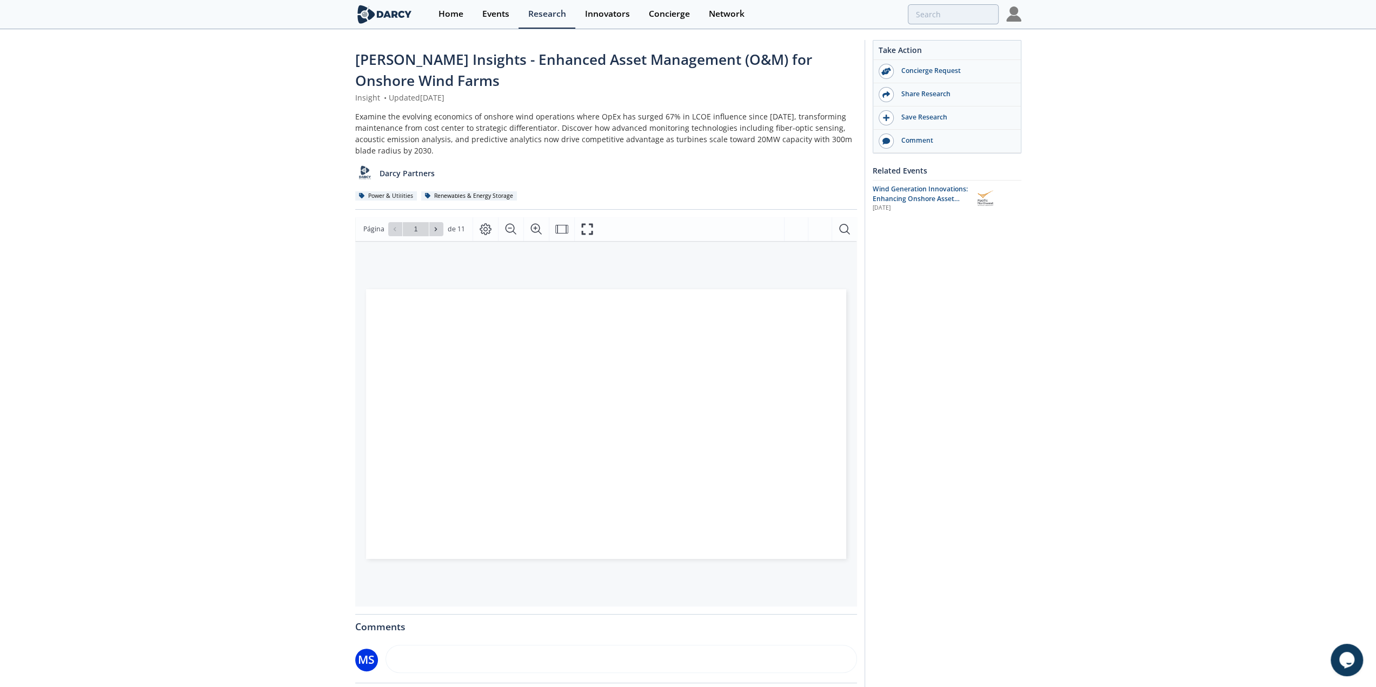
click at [239, 306] on div "[PERSON_NAME] Insights - Enhanced Asset Management (O&M) for Onshore Wind Farms…" at bounding box center [688, 439] width 1376 height 818
click at [580, 230] on button "Fullscreen" at bounding box center [590, 229] width 25 height 24
click at [395, 227] on icon at bounding box center [398, 229] width 6 height 6
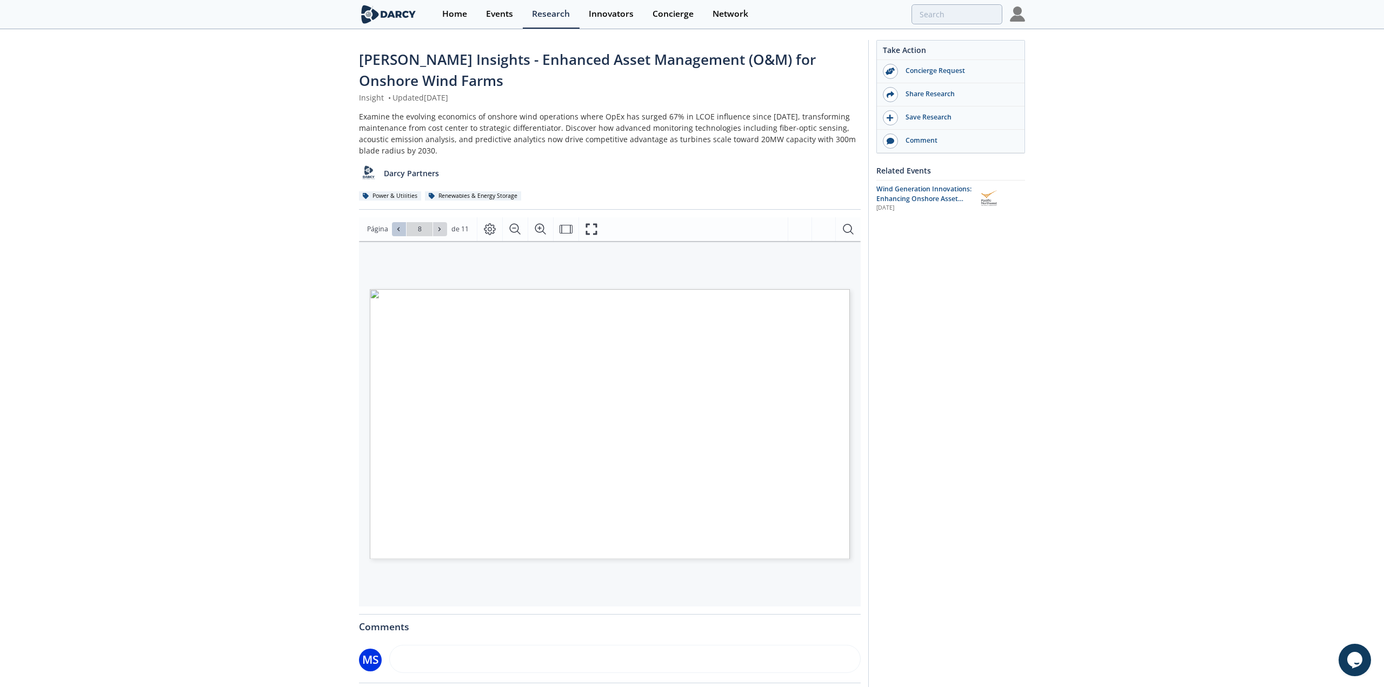
click at [395, 227] on icon at bounding box center [398, 229] width 6 height 6
click at [442, 230] on span at bounding box center [440, 229] width 8 height 8
type input "7"
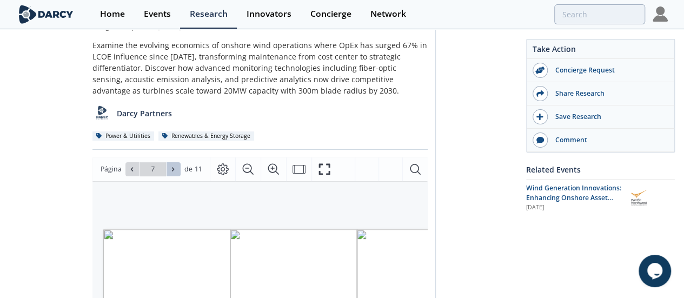
scroll to position [75, 0]
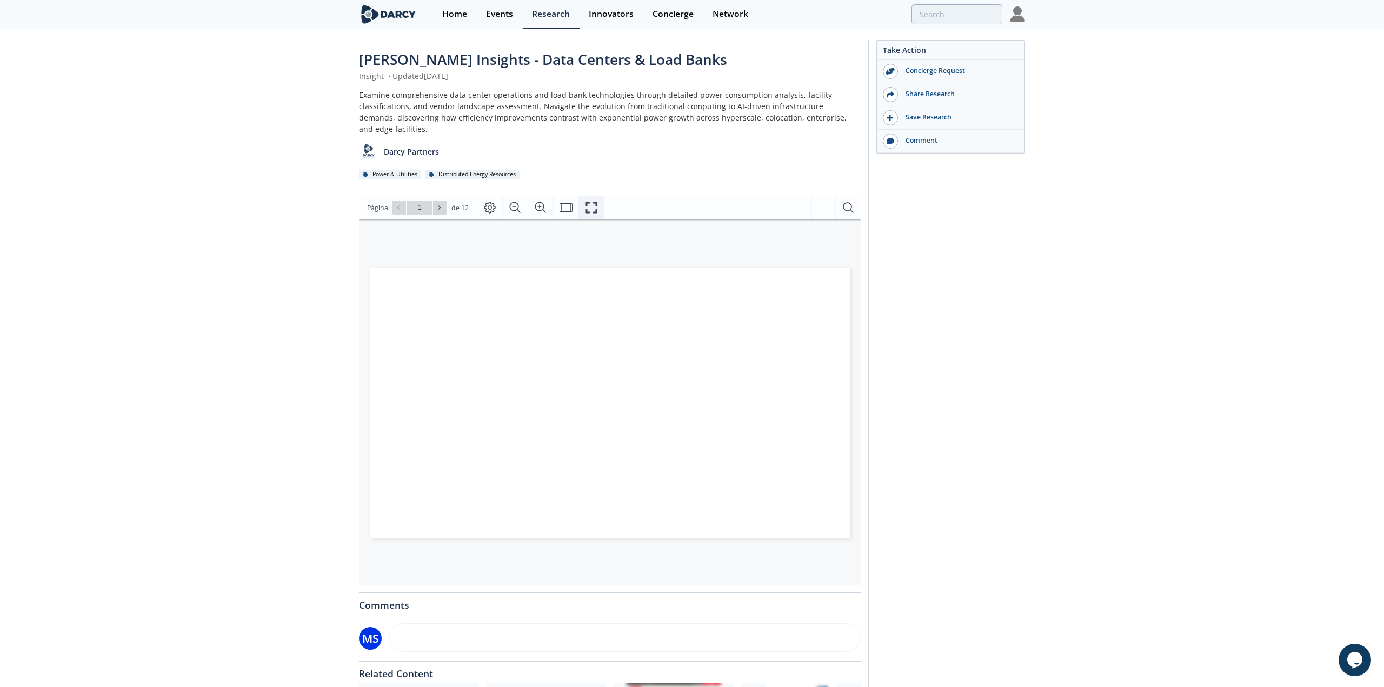
click at [588, 211] on icon "Fullscreen" at bounding box center [591, 207] width 13 height 13
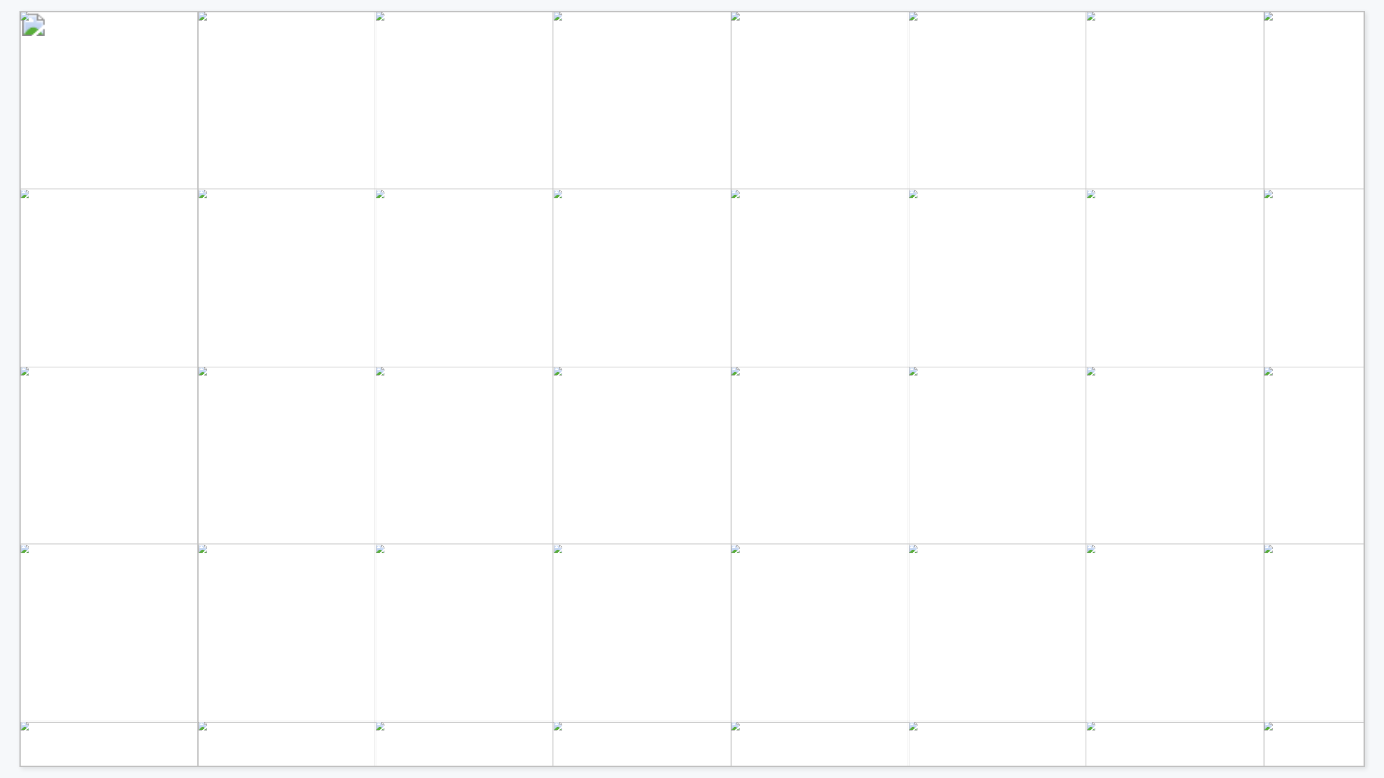
drag, startPoint x: 491, startPoint y: 126, endPoint x: 590, endPoint y: 128, distance: 98.9
click at [590, 128] on span "As of [DATE], there were approximately 10,655 data centers globally; half of th…" at bounding box center [567, 130] width 1015 height 17
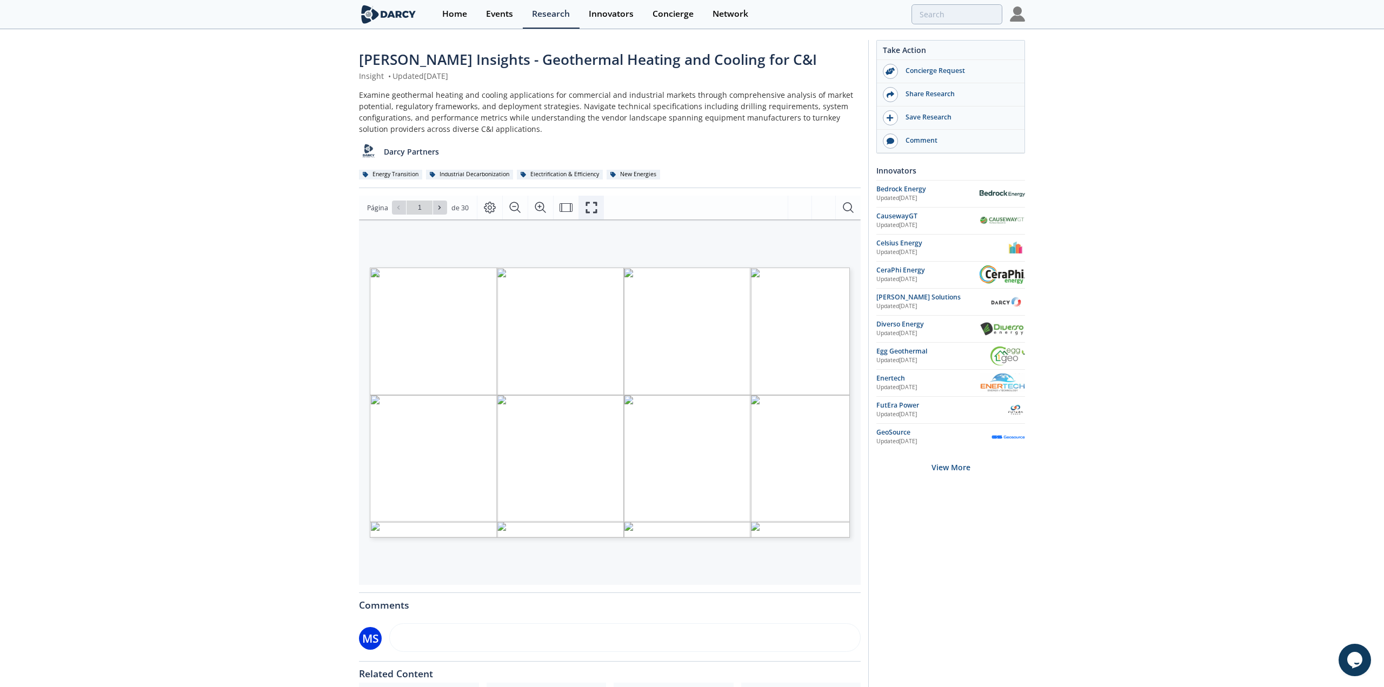
click at [590, 201] on icon "Fullscreen" at bounding box center [591, 207] width 13 height 13
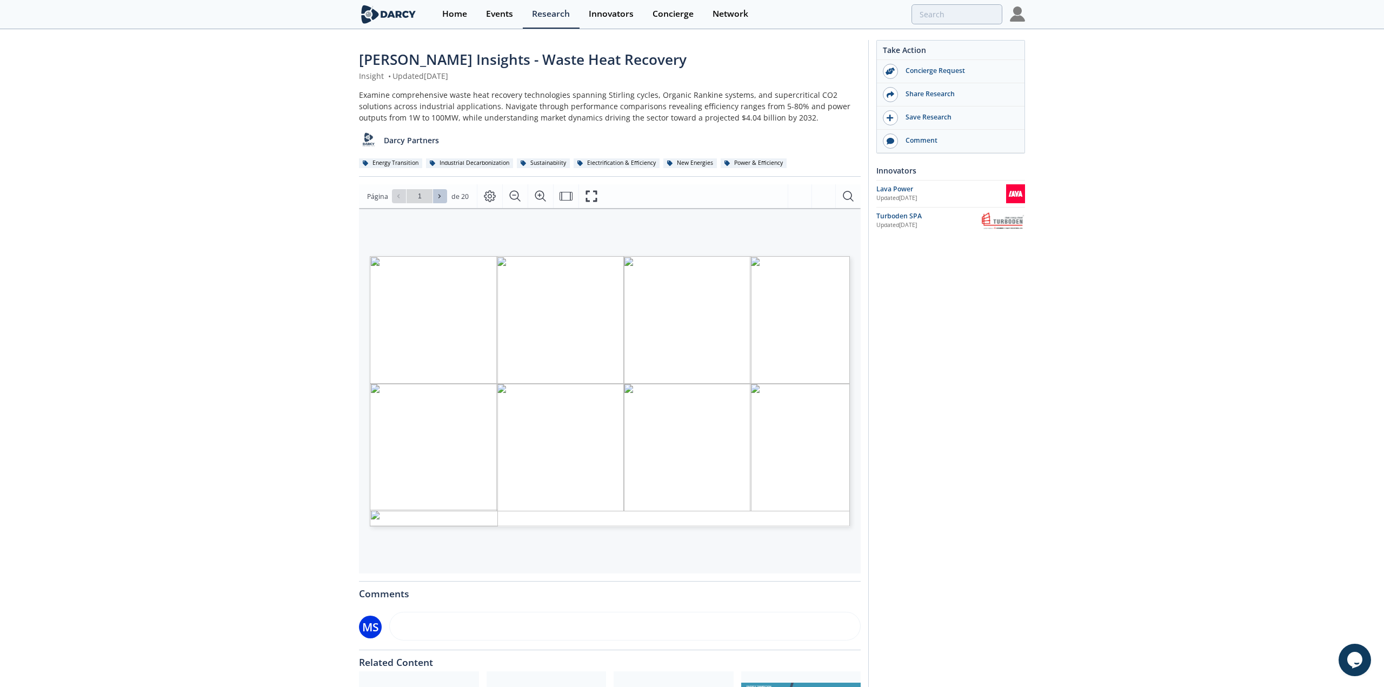
click at [438, 197] on icon at bounding box center [439, 196] width 6 height 6
type input "2"
drag, startPoint x: 583, startPoint y: 196, endPoint x: 583, endPoint y: 262, distance: 65.4
click at [585, 196] on icon "Fullscreen" at bounding box center [591, 196] width 13 height 13
click at [395, 195] on icon at bounding box center [398, 196] width 6 height 6
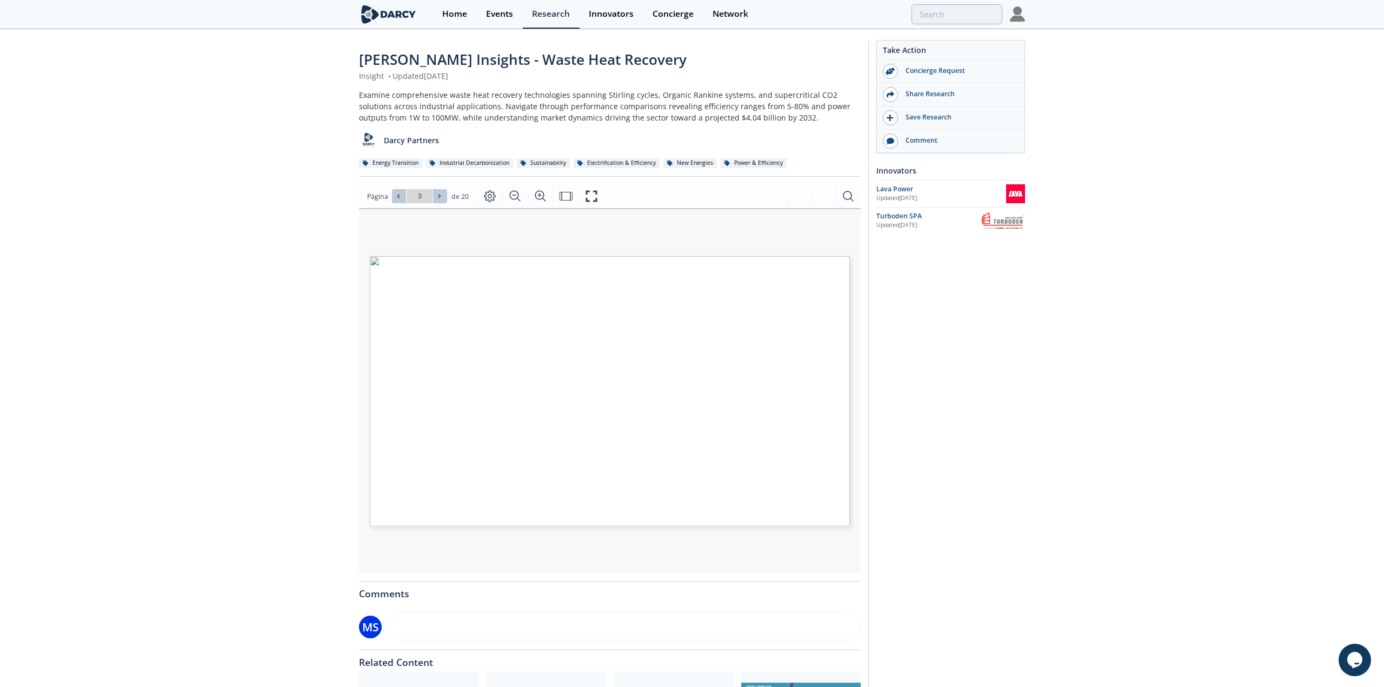
click at [438, 194] on icon at bounding box center [439, 196] width 6 height 6
type input "5"
click at [438, 194] on icon at bounding box center [439, 196] width 6 height 6
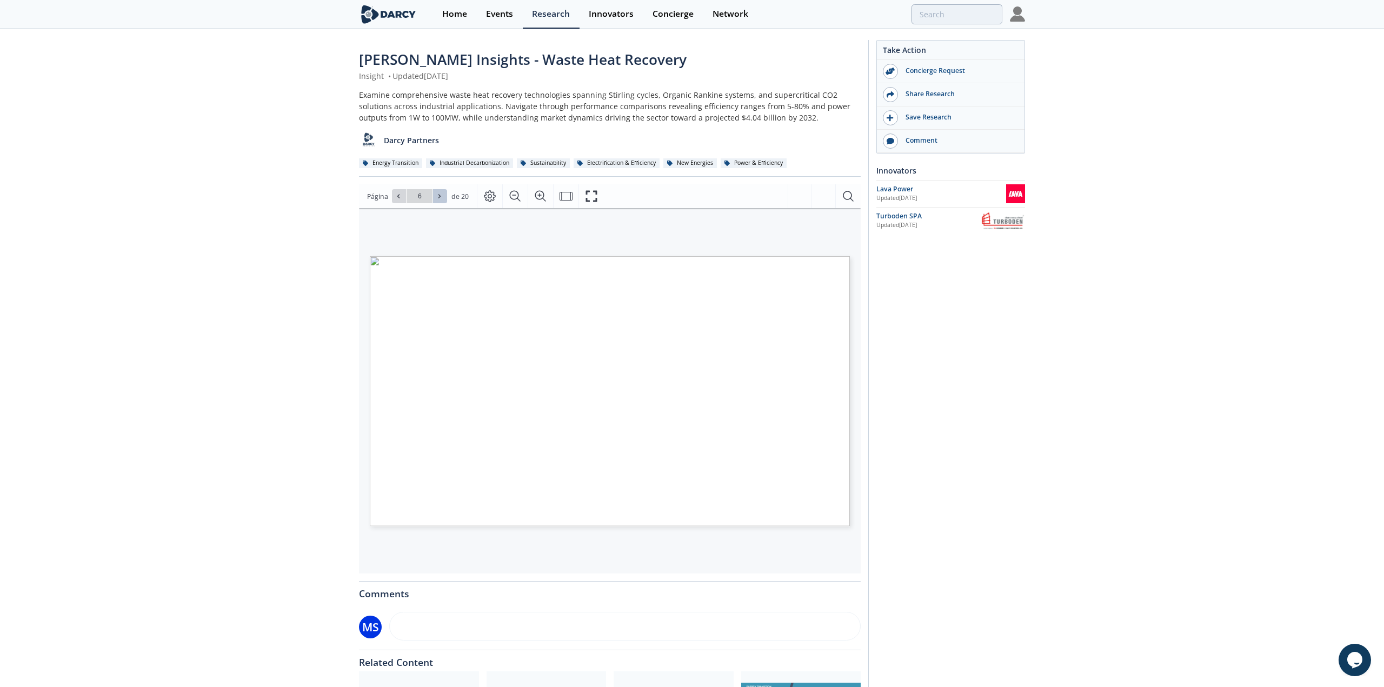
type input "7"
click at [438, 194] on icon at bounding box center [439, 196] width 6 height 6
type input "8"
click at [438, 194] on icon at bounding box center [439, 196] width 6 height 6
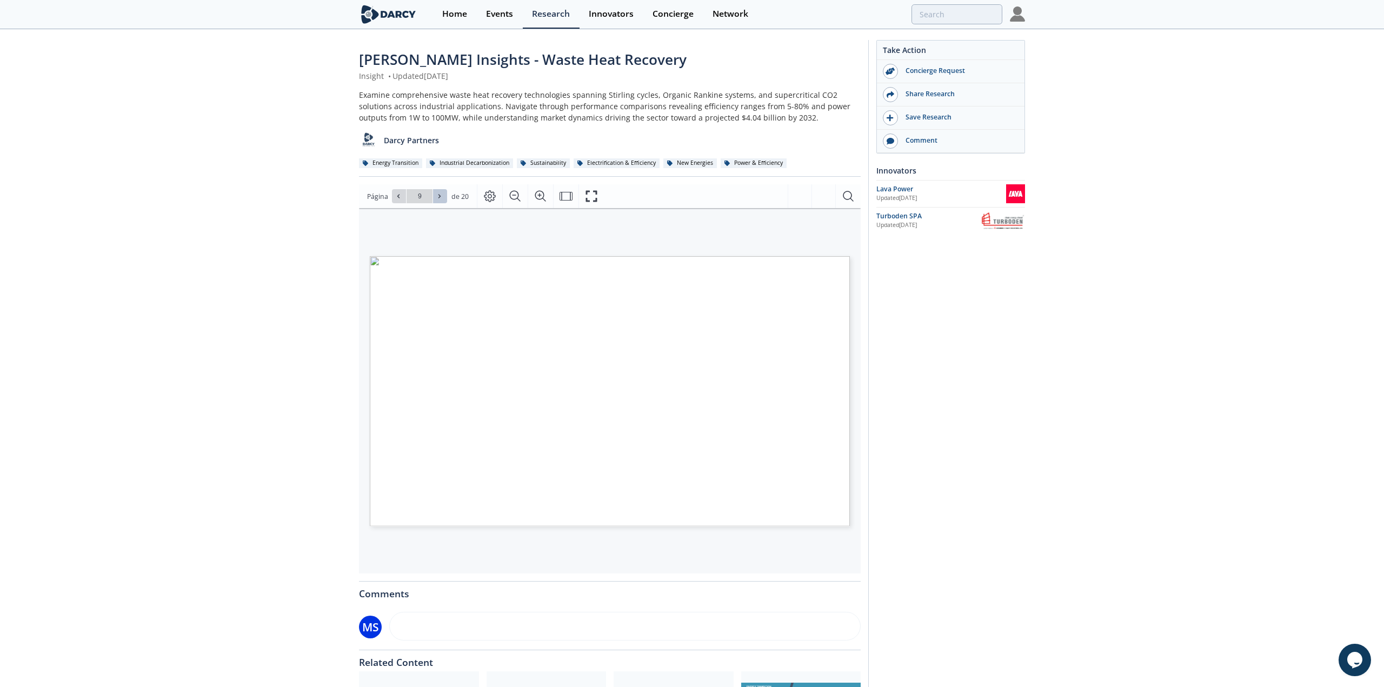
type input "10"
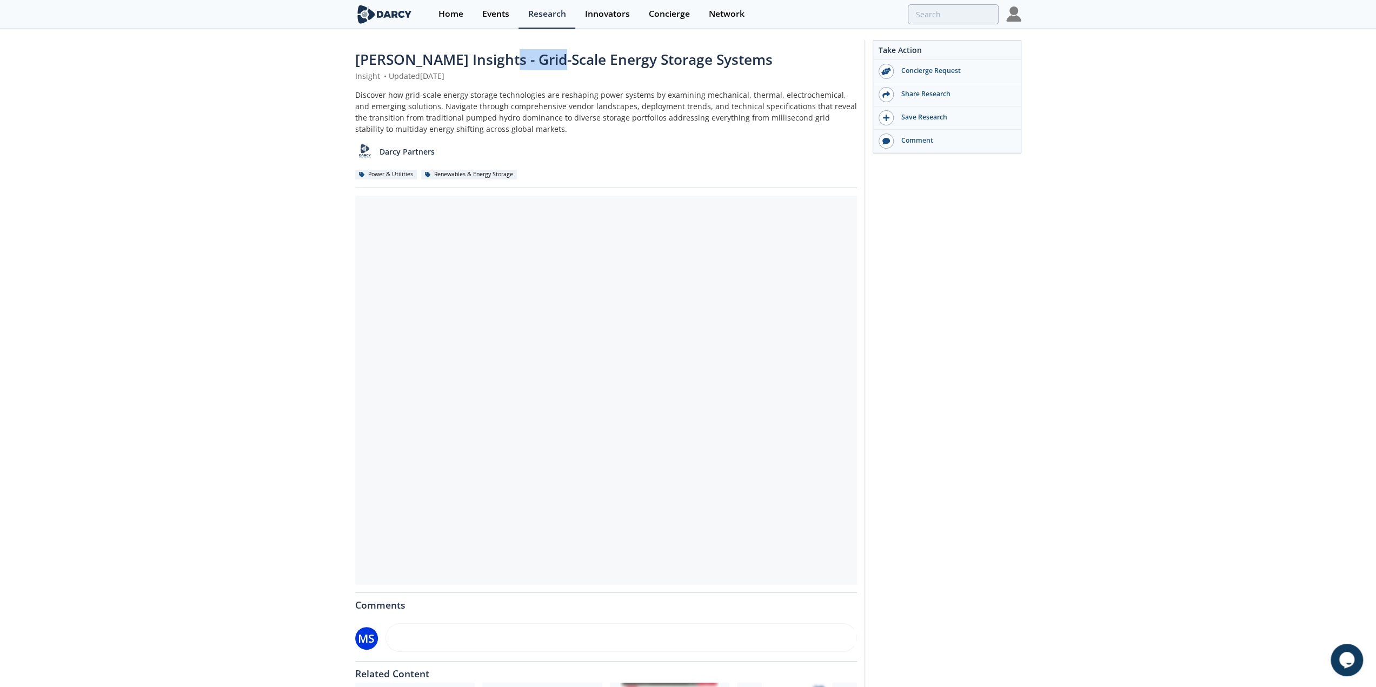
drag, startPoint x: 493, startPoint y: 61, endPoint x: 543, endPoint y: 55, distance: 50.1
click at [543, 55] on span "[PERSON_NAME] Insights - Grid-Scale Energy Storage Systems" at bounding box center [563, 59] width 417 height 19
click at [614, 52] on span "[PERSON_NAME] Insights - Grid-Scale Energy Storage Systems" at bounding box center [563, 59] width 417 height 19
click at [514, 356] on div at bounding box center [610, 390] width 502 height 389
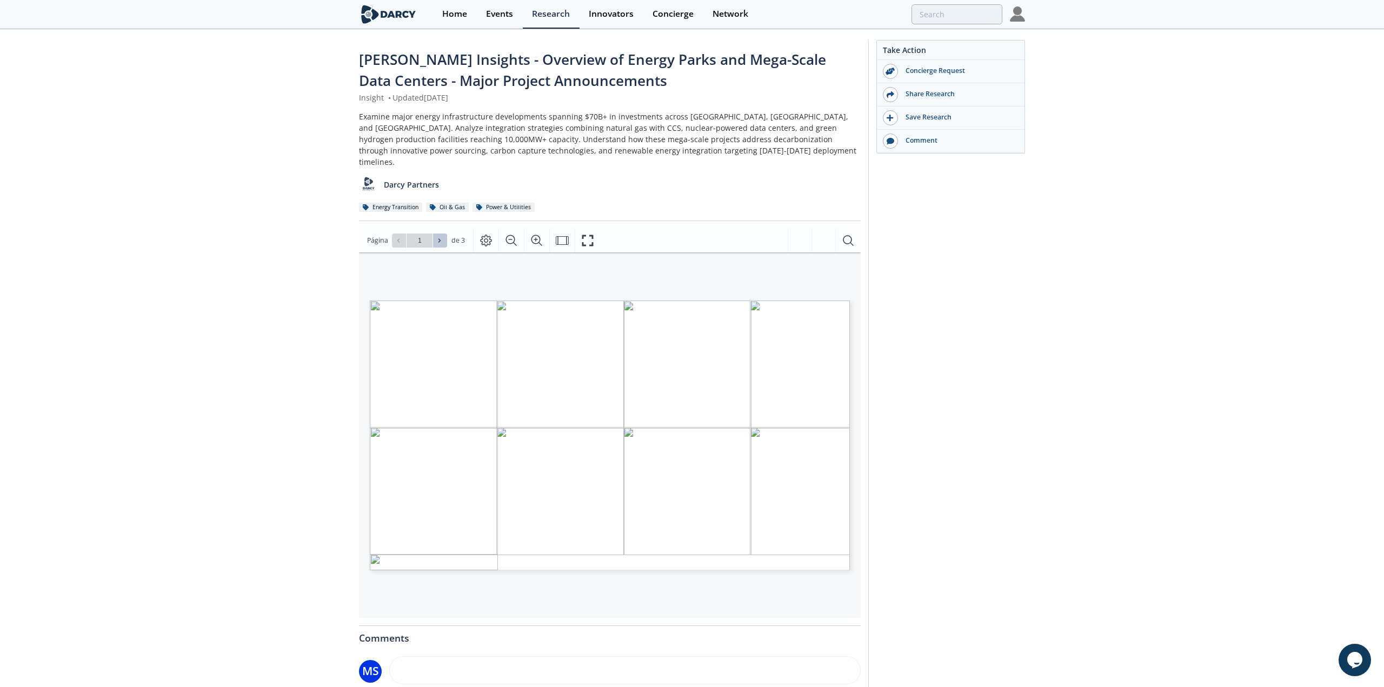
click at [436, 237] on icon at bounding box center [439, 240] width 6 height 6
type input "2"
click at [439, 237] on icon at bounding box center [439, 240] width 6 height 6
click at [402, 234] on button at bounding box center [399, 241] width 14 height 14
click at [398, 237] on icon at bounding box center [398, 240] width 6 height 6
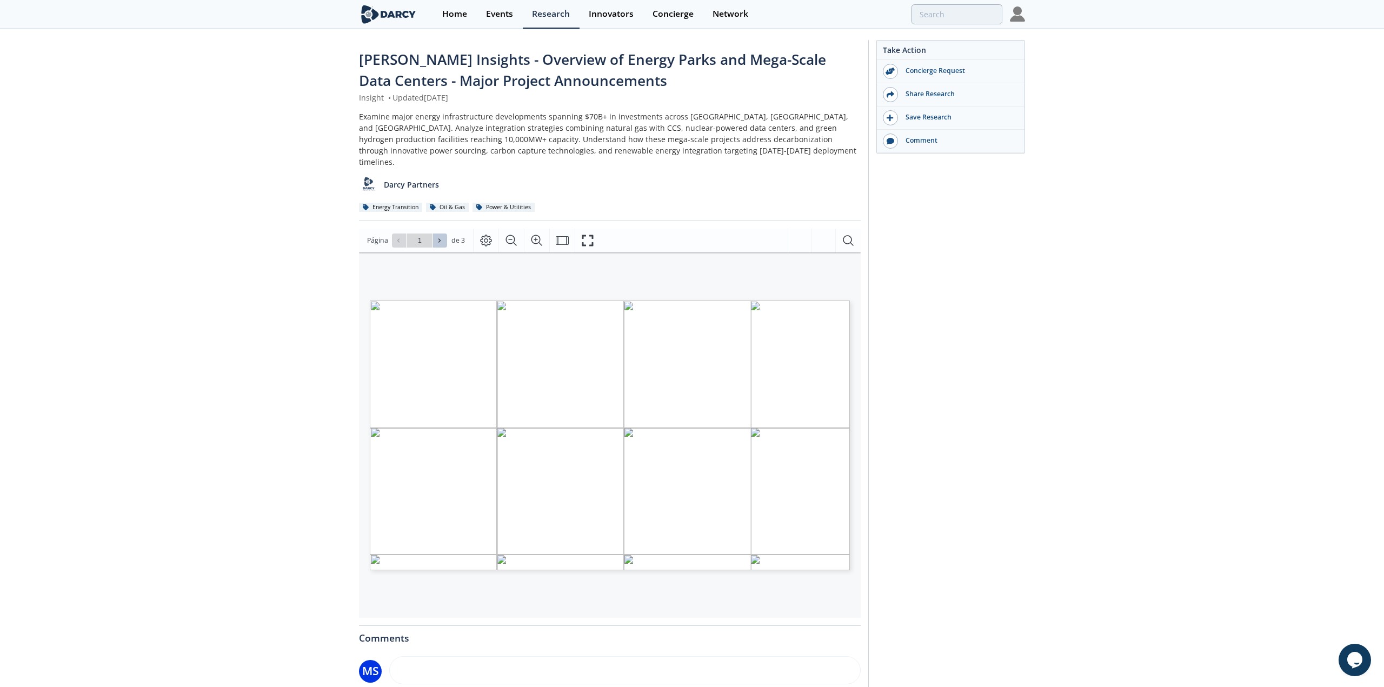
click at [441, 237] on icon at bounding box center [439, 240] width 6 height 6
click at [440, 237] on icon at bounding box center [439, 240] width 6 height 6
click at [393, 235] on button at bounding box center [399, 241] width 14 height 14
type input "2"
click at [583, 234] on icon "Fullscreen" at bounding box center [587, 240] width 13 height 13
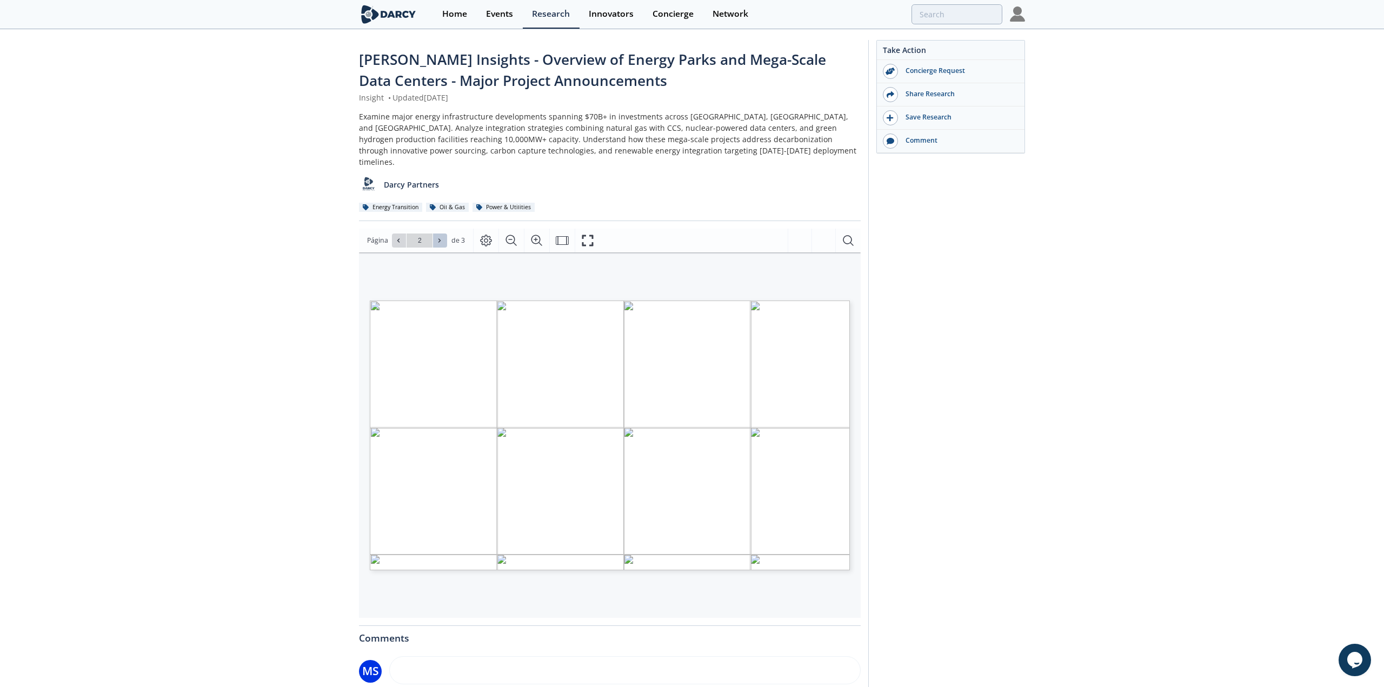
click at [437, 237] on icon at bounding box center [439, 240] width 6 height 6
type input "3"
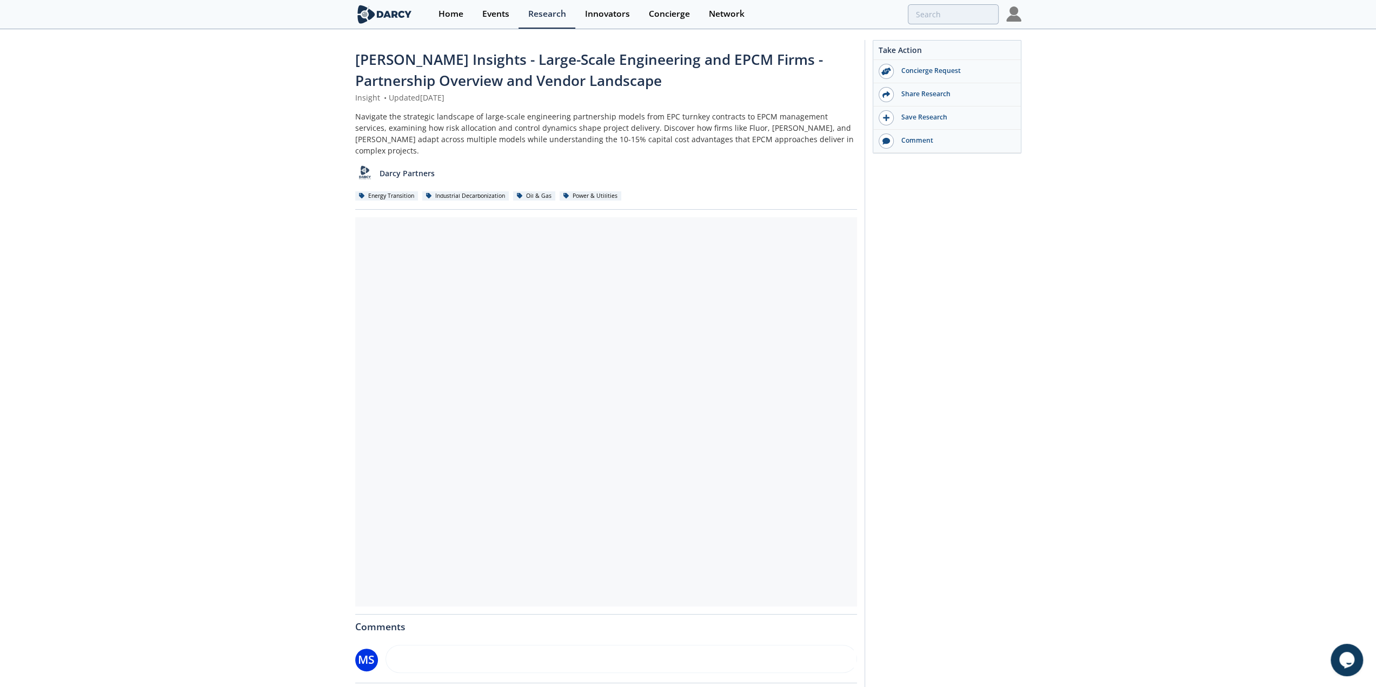
click at [304, 252] on div "[PERSON_NAME] Insights - Large-Scale Engineering and EPCM Firms - Partnership O…" at bounding box center [688, 439] width 1376 height 818
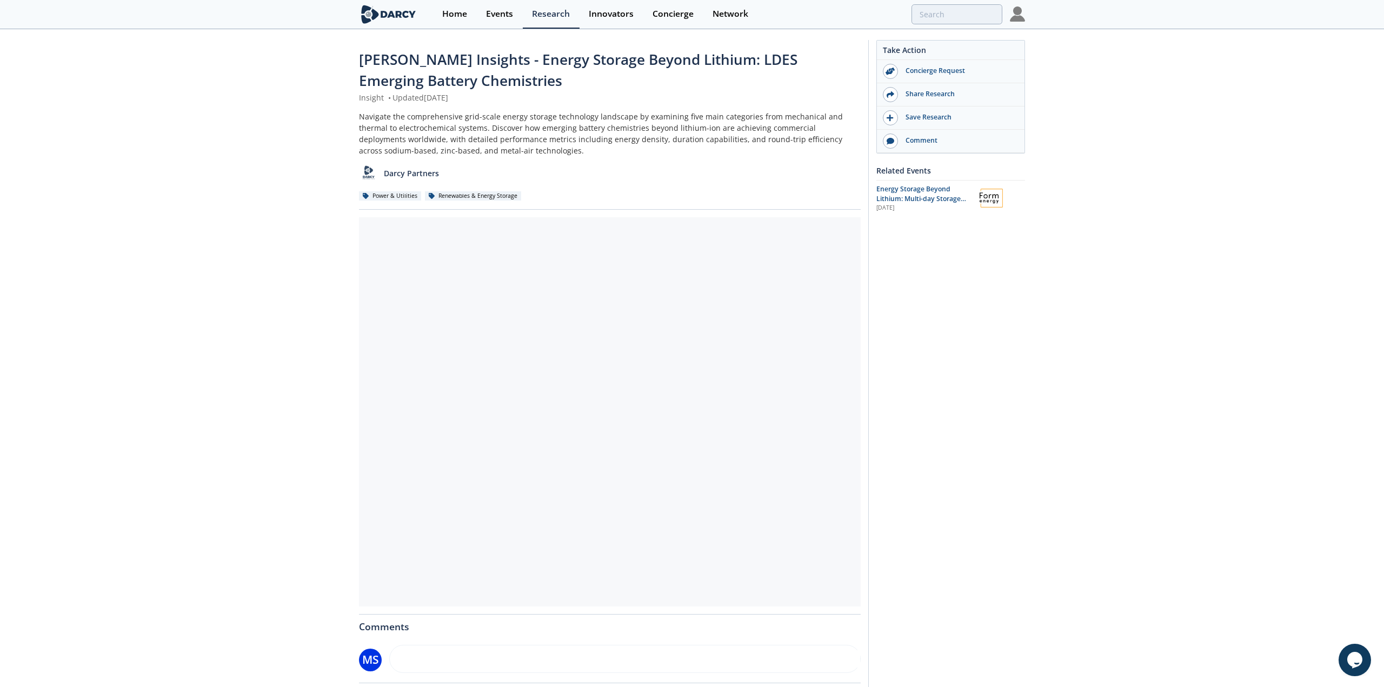
click at [658, 275] on div at bounding box center [610, 411] width 502 height 389
click at [646, 341] on div at bounding box center [610, 411] width 502 height 389
click at [576, 172] on div "Darcy Partners" at bounding box center [606, 169] width 502 height 26
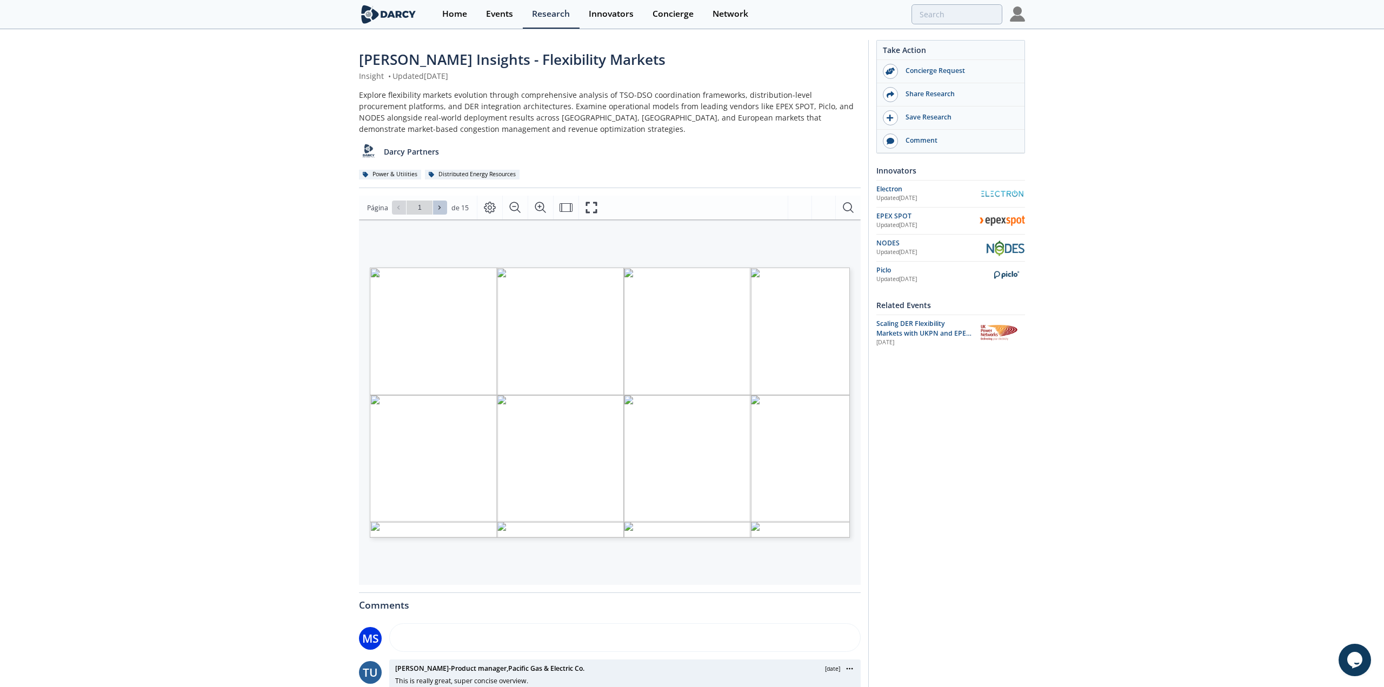
click at [441, 207] on icon at bounding box center [439, 207] width 6 height 6
type input "2"
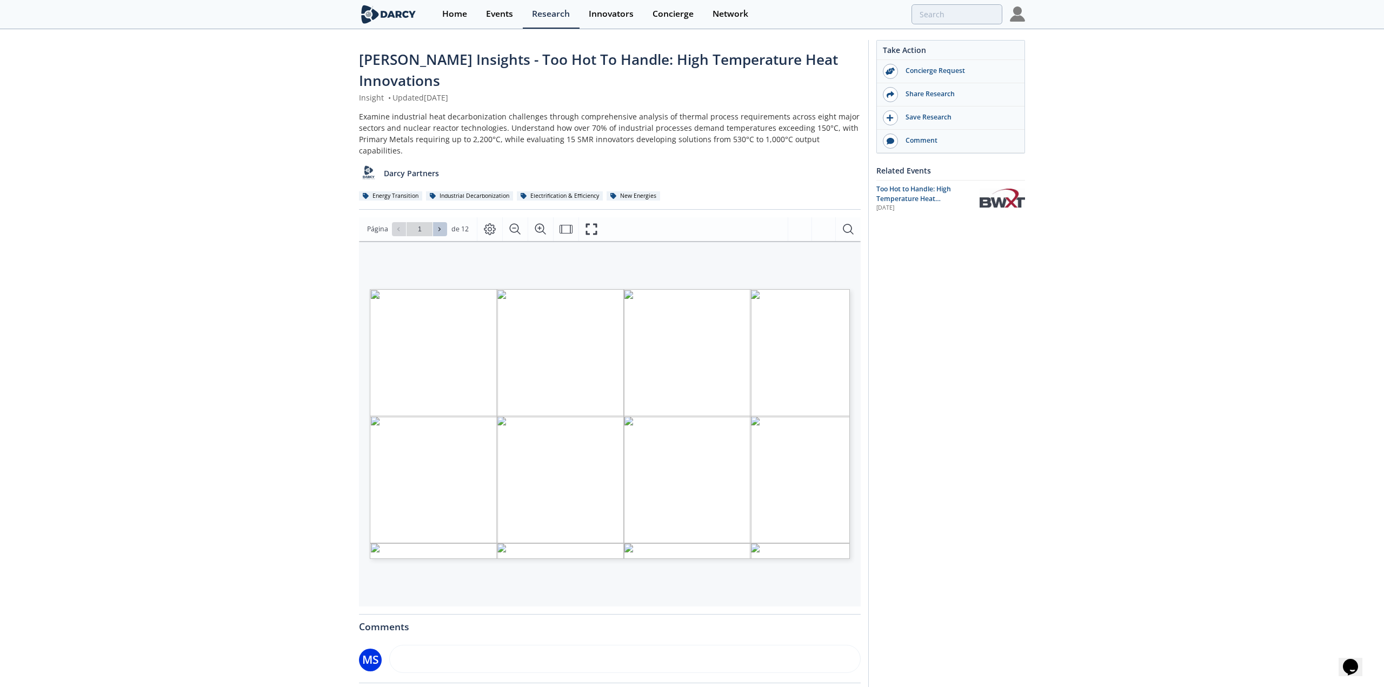
click at [442, 225] on span at bounding box center [440, 229] width 8 height 8
type input "2"
click at [585, 223] on icon "Fullscreen" at bounding box center [591, 229] width 13 height 13
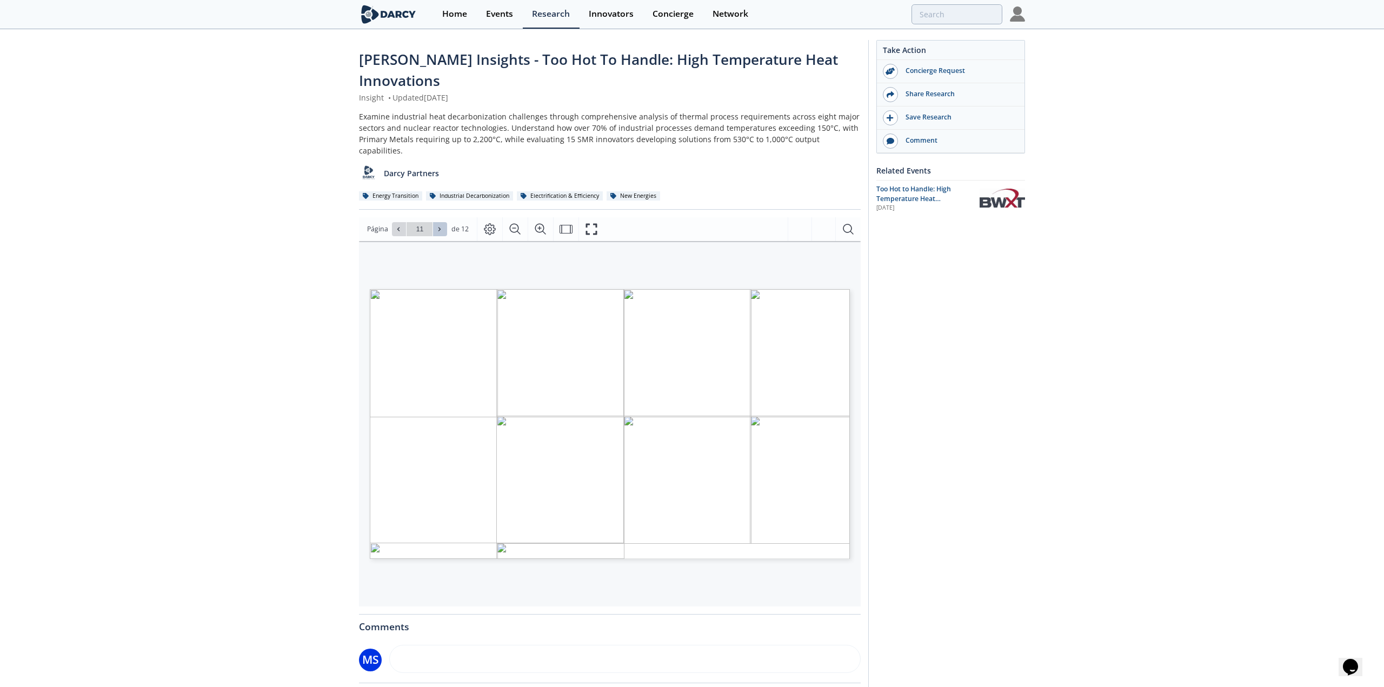
click at [441, 226] on icon at bounding box center [439, 229] width 6 height 6
click at [441, 222] on div "Ir a la página 12" at bounding box center [419, 229] width 55 height 14
click at [397, 227] on icon at bounding box center [398, 229] width 2 height 4
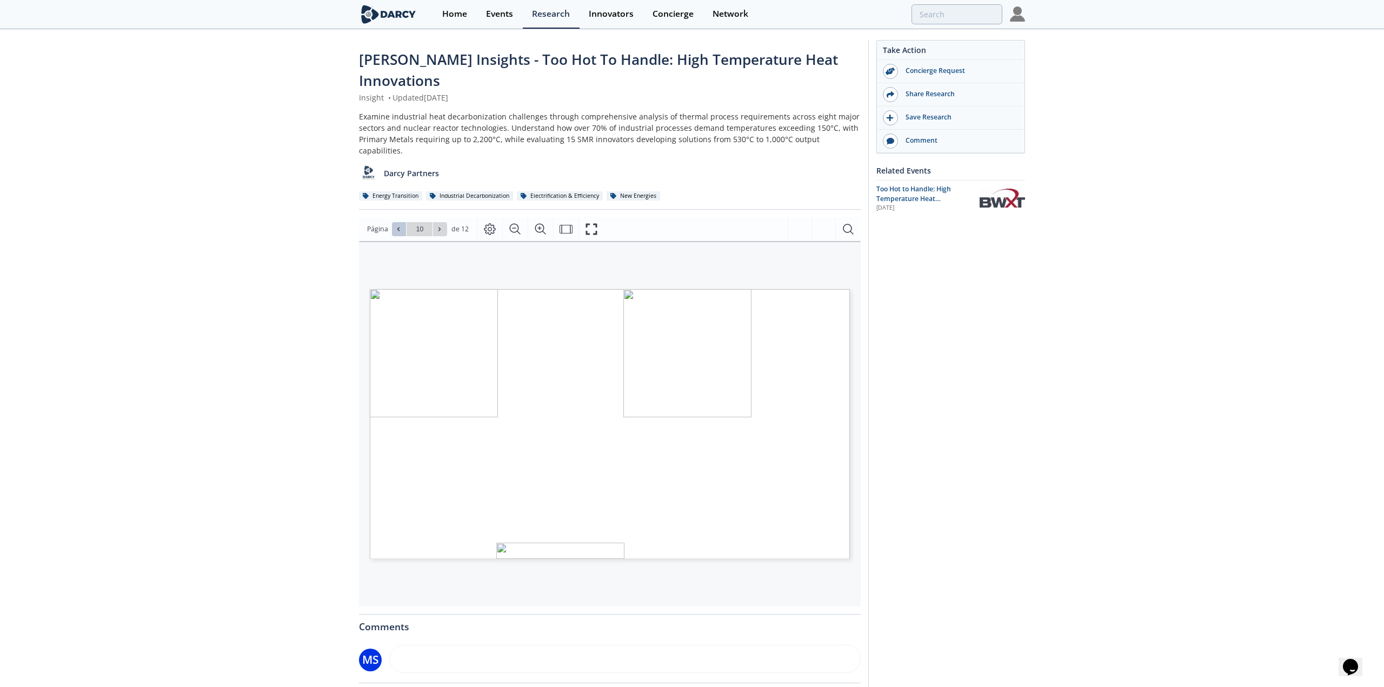
type input "9"
click at [589, 223] on icon "Fullscreen" at bounding box center [591, 229] width 13 height 13
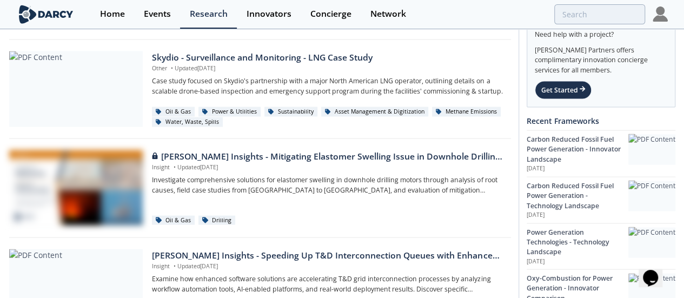
scroll to position [1008, 0]
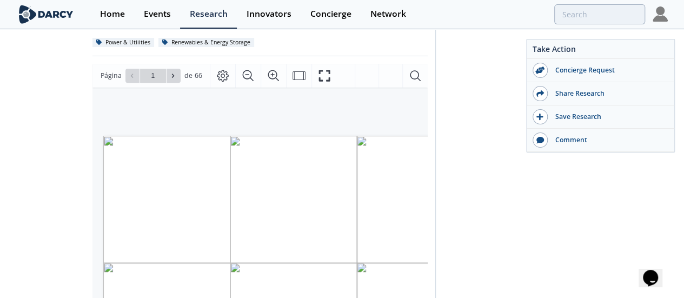
type input "2"
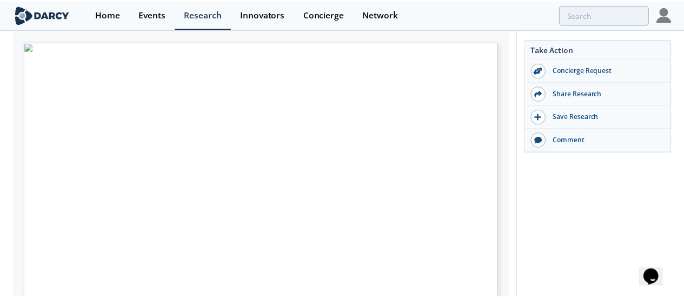
scroll to position [255, 0]
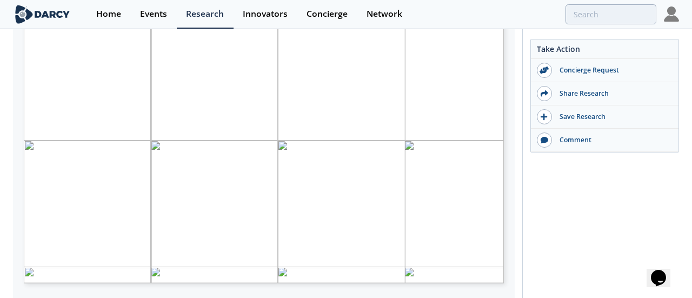
type input "3"
type input "4"
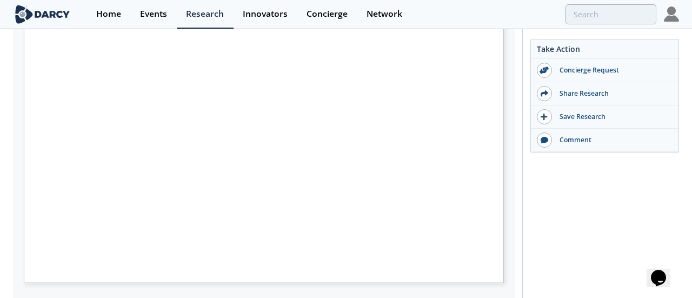
type input "8"
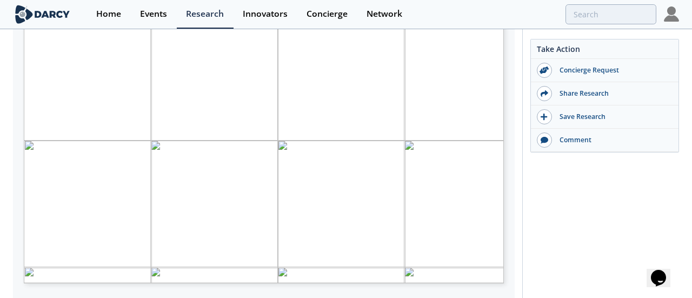
type input "9"
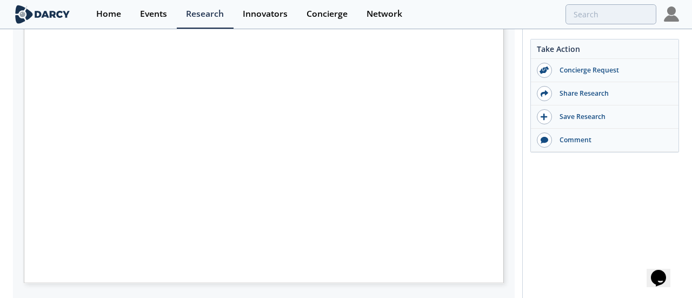
type input "11"
